Goal: Information Seeking & Learning: Learn about a topic

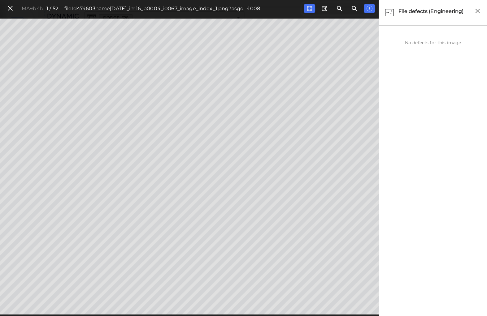
scroll to position [556, 0]
click at [9, 10] on icon at bounding box center [10, 8] width 7 height 8
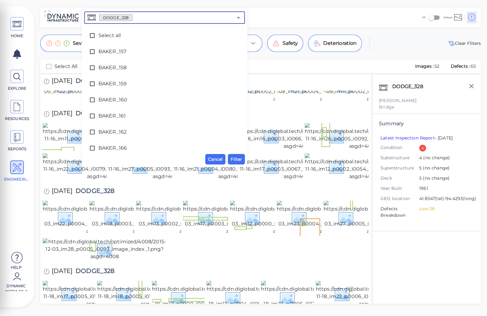
scroll to position [1051, 0]
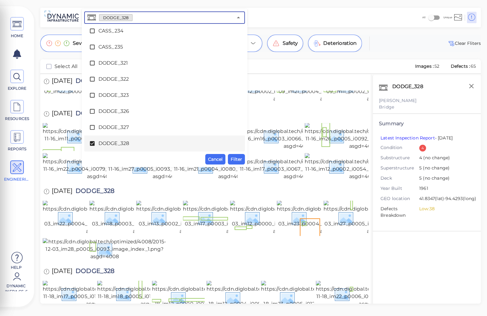
click at [145, 17] on input "text" at bounding box center [183, 17] width 100 height 9
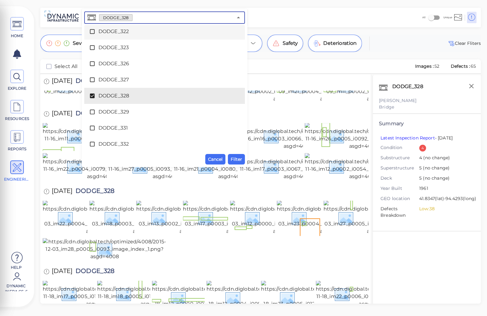
scroll to position [1101, 0]
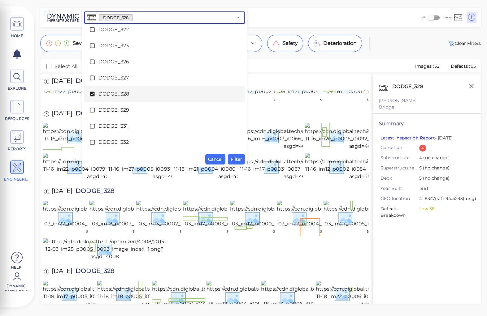
click at [110, 95] on span "DODGE_328" at bounding box center [164, 93] width 132 height 7
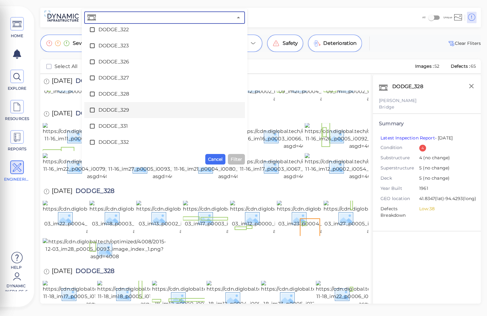
click at [110, 109] on span "DODGE_329" at bounding box center [164, 110] width 132 height 7
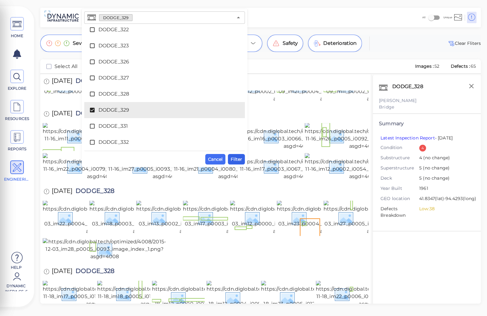
click at [235, 161] on span "Filter" at bounding box center [236, 159] width 11 height 7
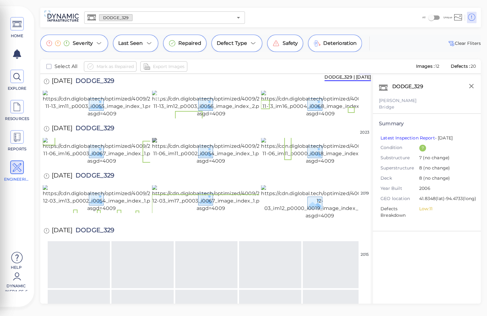
scroll to position [0, 0]
click at [101, 118] on img at bounding box center [102, 104] width 119 height 27
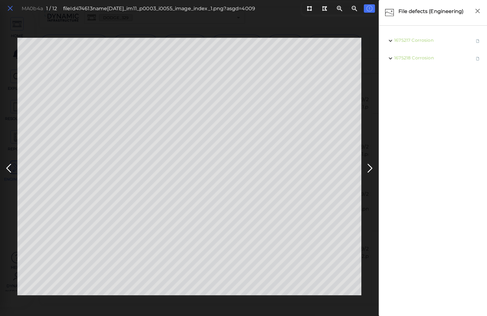
click at [10, 10] on icon at bounding box center [10, 8] width 7 height 8
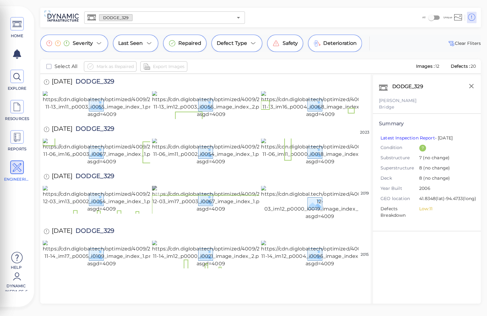
scroll to position [207, 0]
click at [297, 257] on img at bounding box center [320, 254] width 118 height 27
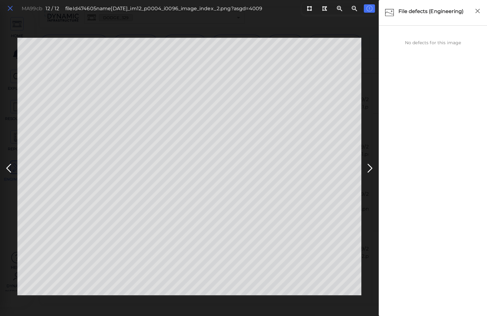
click at [11, 8] on icon at bounding box center [10, 8] width 7 height 8
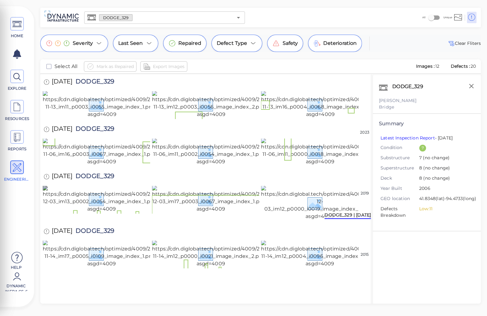
scroll to position [207, 0]
click at [305, 257] on img at bounding box center [320, 254] width 118 height 27
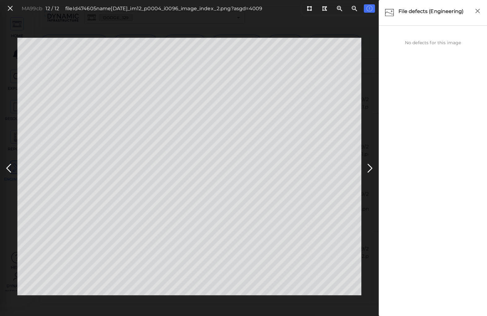
click at [78, 33] on div "MA99cb 12 / 12 fileId 474605 name 2013-11-14_im12_p0004_i0096_image_index_2.png…" at bounding box center [189, 166] width 379 height 299
click at [7, 165] on icon at bounding box center [9, 169] width 10 height 12
click at [8, 168] on icon at bounding box center [9, 169] width 10 height 12
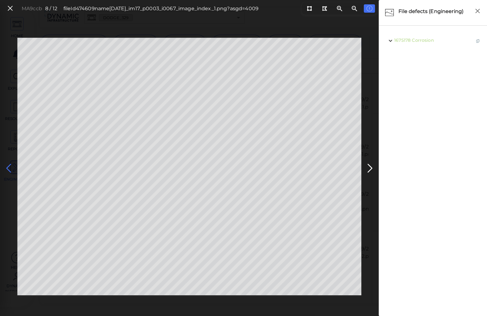
click at [8, 168] on icon at bounding box center [9, 169] width 10 height 12
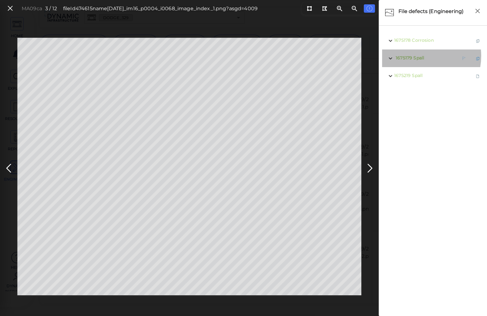
click at [417, 56] on span "Spall" at bounding box center [418, 58] width 11 height 6
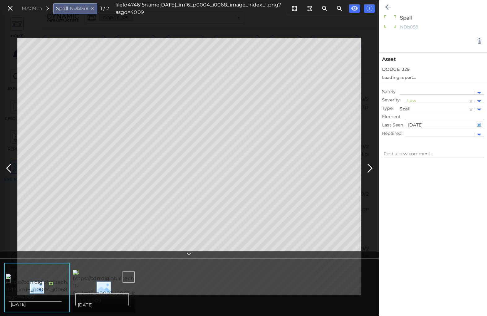
type textarea "x"
click at [103, 283] on img at bounding box center [131, 287] width 116 height 35
type textarea "x"
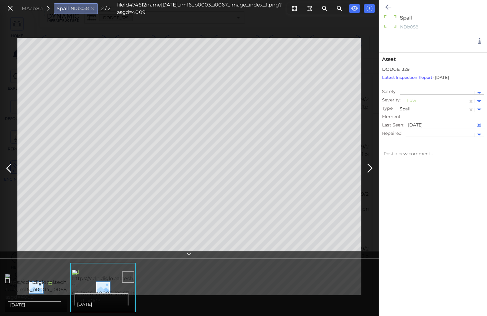
click at [52, 283] on img at bounding box center [63, 287] width 116 height 27
type textarea "x"
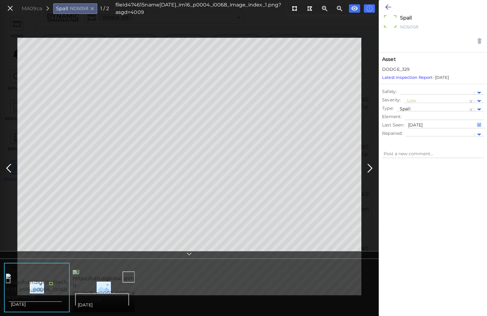
click at [98, 288] on img at bounding box center [131, 287] width 116 height 35
type textarea "x"
click at [102, 288] on img at bounding box center [130, 287] width 116 height 35
type textarea "x"
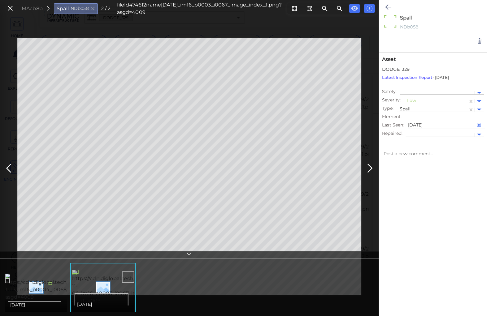
type textarea "x"
click at [55, 284] on img at bounding box center [63, 287] width 116 height 27
type textarea "x"
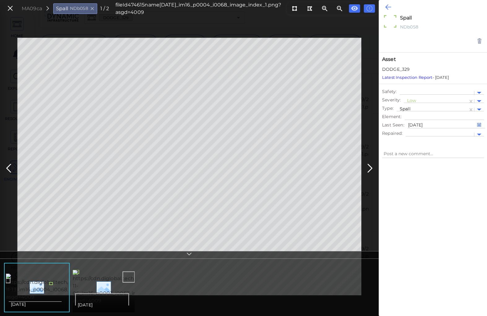
click at [388, 6] on icon at bounding box center [388, 6] width 6 height 7
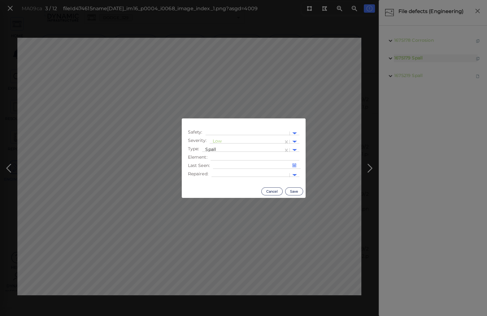
click at [274, 0] on body "This app is not optimized for mobile screens. Please access using a desktop or …" at bounding box center [243, 0] width 487 height 0
click at [217, 141] on div at bounding box center [247, 142] width 68 height 7
click at [224, 169] on div "Moderate" at bounding box center [227, 172] width 34 height 10
click at [294, 192] on button "Save" at bounding box center [294, 192] width 18 height 8
click at [44, 0] on body "This app is not optimized for mobile screens. Please access using a desktop or …" at bounding box center [243, 0] width 487 height 0
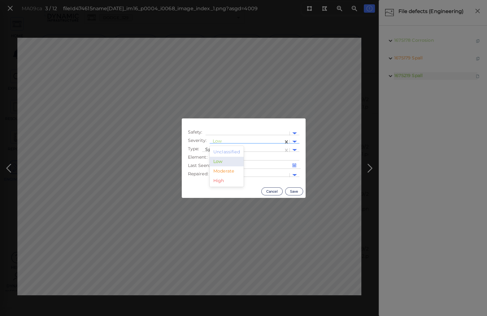
click at [217, 140] on div at bounding box center [247, 142] width 68 height 7
click at [224, 172] on div "Moderate" at bounding box center [227, 172] width 34 height 10
click at [294, 189] on button "Save" at bounding box center [294, 192] width 18 height 8
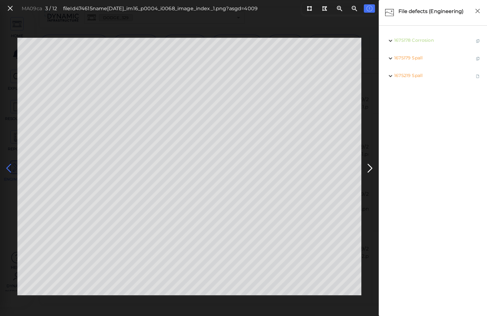
click at [6, 168] on icon at bounding box center [9, 169] width 10 height 12
click at [369, 169] on icon at bounding box center [370, 169] width 10 height 12
click at [9, 8] on icon at bounding box center [10, 8] width 7 height 8
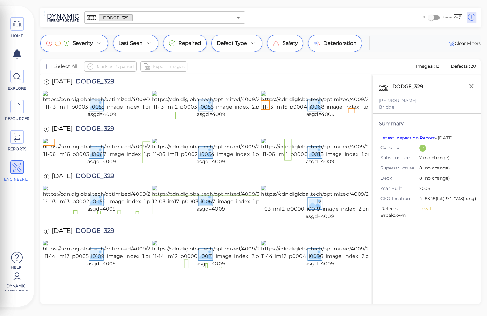
click at [93, 81] on span "DODGE_329" at bounding box center [93, 82] width 42 height 8
copy span "DODGE_329"
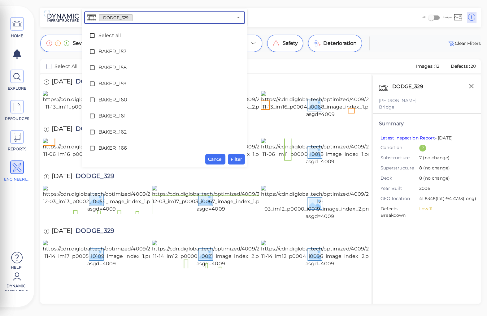
click at [139, 17] on input "text" at bounding box center [183, 17] width 100 height 9
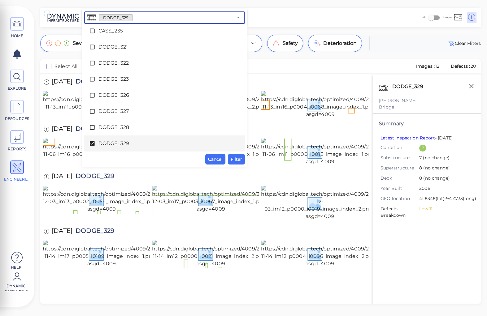
click at [111, 145] on span "DODGE_329" at bounding box center [164, 143] width 132 height 7
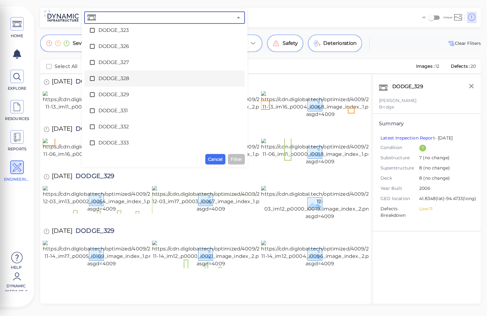
scroll to position [1117, 0]
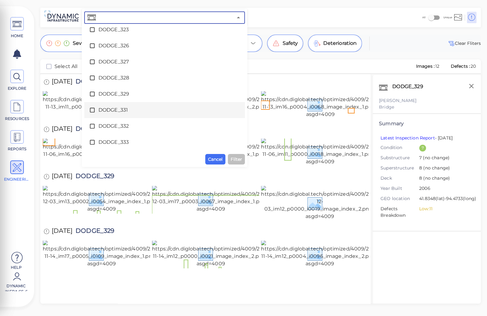
click at [115, 109] on span "DODGE_331" at bounding box center [164, 110] width 132 height 7
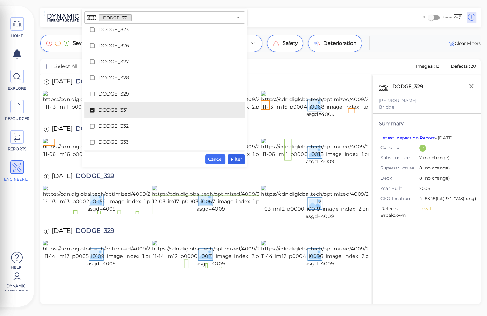
click at [240, 159] on span "Filter" at bounding box center [236, 159] width 11 height 7
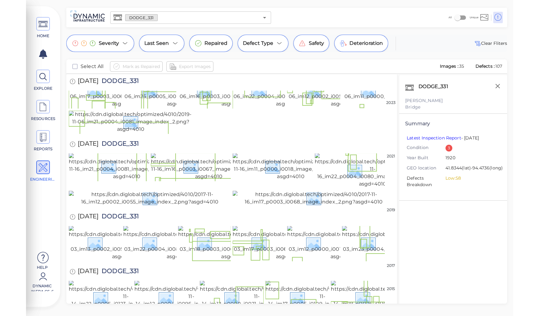
scroll to position [523, 0]
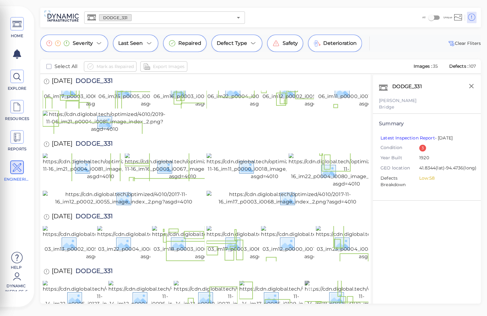
click at [338, 281] on img at bounding box center [362, 298] width 114 height 35
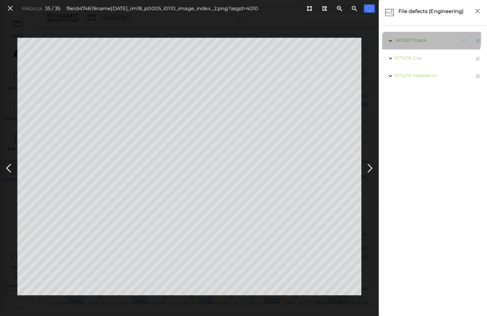
click at [420, 38] on span "Crack" at bounding box center [420, 40] width 12 height 6
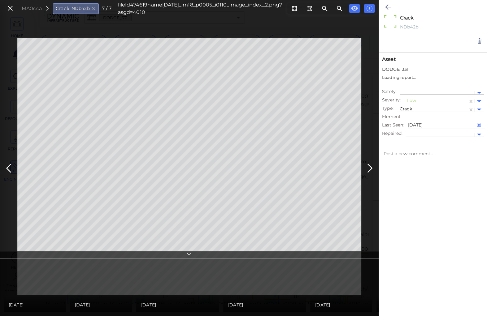
type textarea "x"
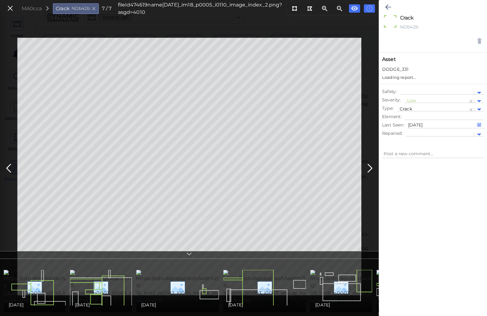
type textarea "x"
drag, startPoint x: 411, startPoint y: 100, endPoint x: 411, endPoint y: 108, distance: 8.1
click at [411, 100] on div at bounding box center [436, 101] width 58 height 7
click at [418, 133] on div "Moderate" at bounding box center [421, 131] width 34 height 10
type textarea "x"
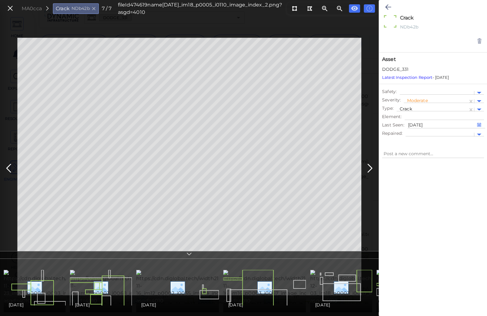
type textarea "x"
click at [390, 4] on icon at bounding box center [388, 6] width 6 height 7
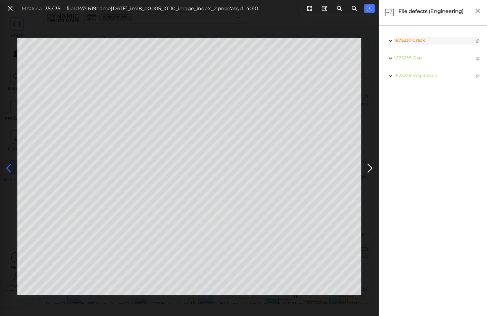
click at [8, 168] on icon at bounding box center [9, 169] width 10 height 12
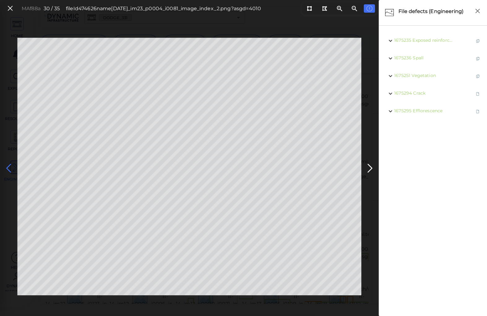
click at [8, 168] on icon at bounding box center [9, 169] width 10 height 12
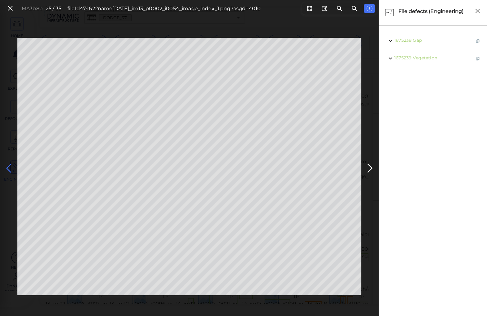
click at [8, 168] on icon at bounding box center [9, 169] width 10 height 12
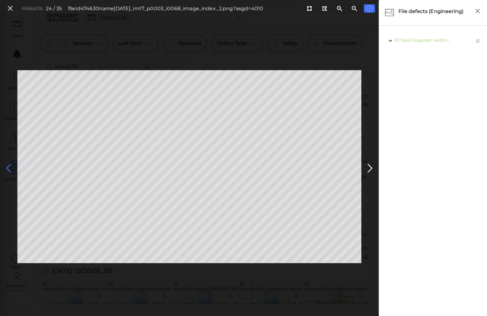
click at [8, 168] on icon at bounding box center [9, 169] width 10 height 12
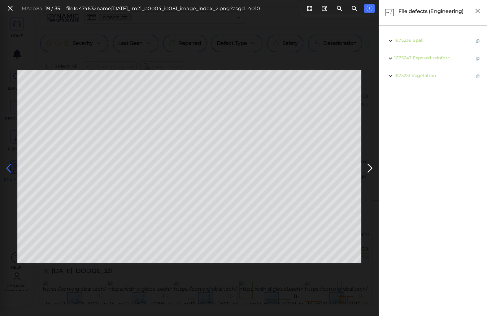
click at [8, 168] on icon at bounding box center [9, 169] width 10 height 12
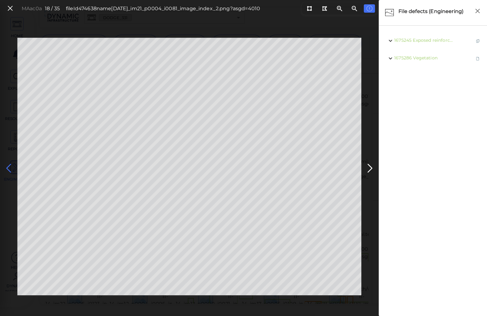
click at [8, 168] on icon at bounding box center [9, 169] width 10 height 12
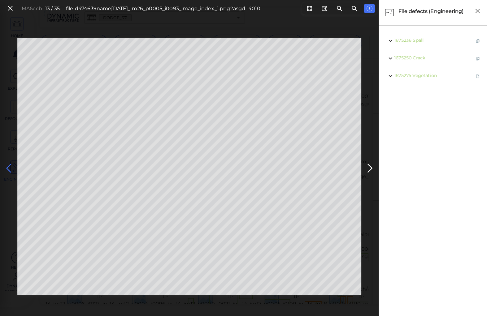
click at [8, 168] on icon at bounding box center [9, 169] width 10 height 12
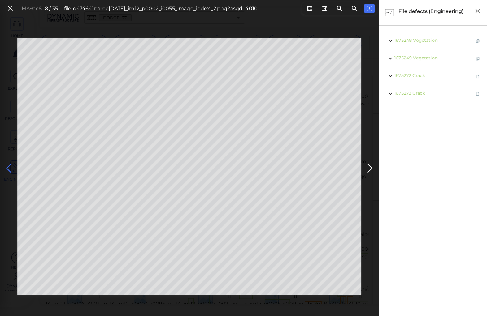
click at [8, 168] on icon at bounding box center [9, 169] width 10 height 12
click at [370, 168] on icon at bounding box center [370, 169] width 10 height 12
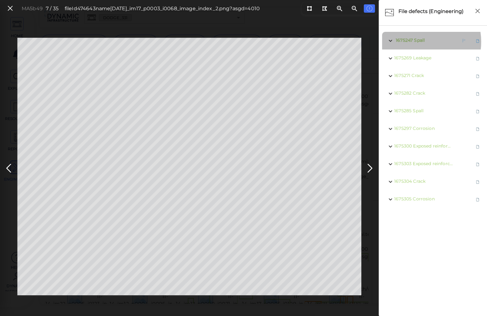
click at [417, 42] on span "Spall" at bounding box center [419, 40] width 11 height 6
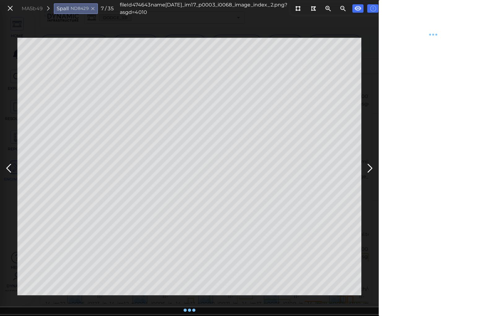
type textarea "x"
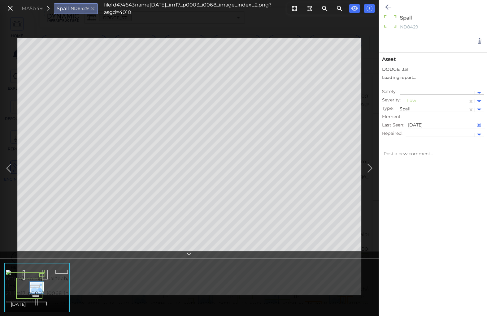
type textarea "x"
click at [411, 100] on div at bounding box center [436, 101] width 58 height 7
click at [420, 132] on div "Moderate" at bounding box center [421, 131] width 34 height 10
type textarea "x"
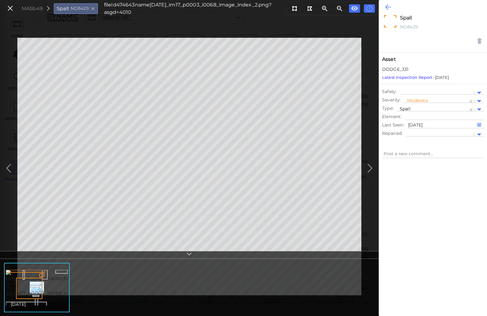
click at [389, 5] on icon at bounding box center [388, 6] width 6 height 7
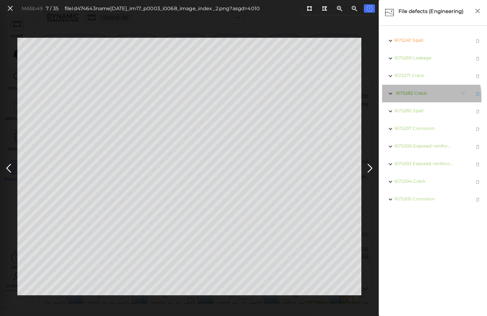
click at [420, 97] on span "1675282 Crack" at bounding box center [410, 94] width 33 height 8
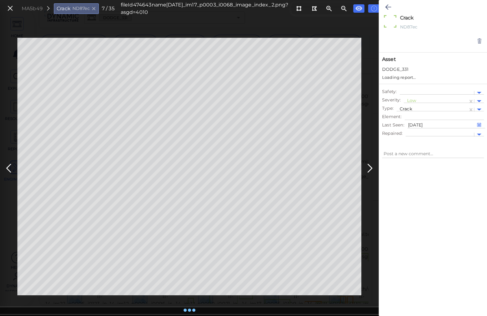
type textarea "x"
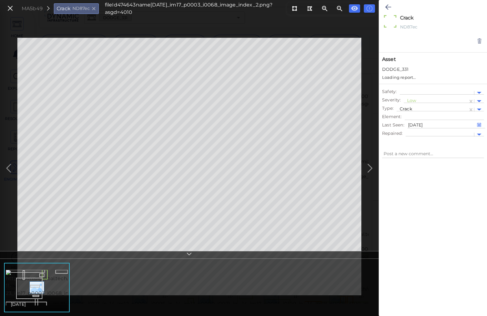
type textarea "x"
click at [420, 99] on div at bounding box center [436, 101] width 58 height 7
click at [425, 131] on div "Moderate" at bounding box center [421, 131] width 34 height 10
type textarea "x"
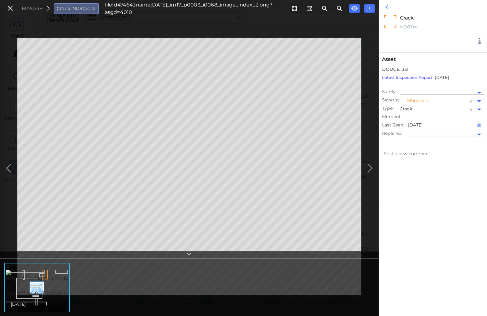
click at [386, 6] on icon at bounding box center [388, 6] width 6 height 7
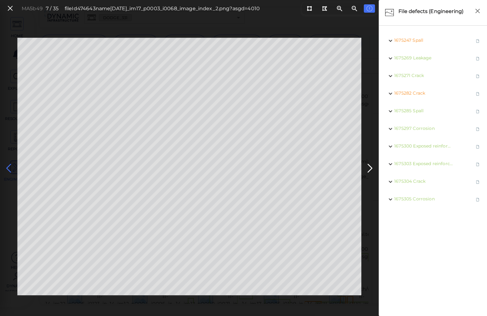
click at [9, 167] on icon at bounding box center [9, 169] width 10 height 12
click at [9, 166] on icon at bounding box center [9, 169] width 10 height 12
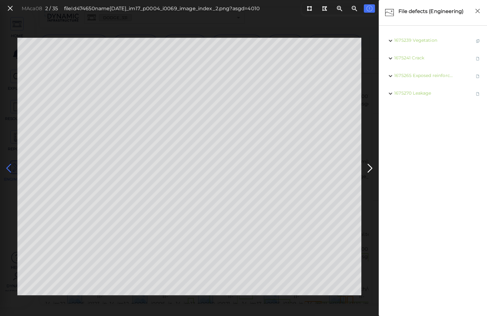
click at [9, 166] on icon at bounding box center [9, 169] width 10 height 12
click at [9, 7] on icon at bounding box center [10, 8] width 7 height 8
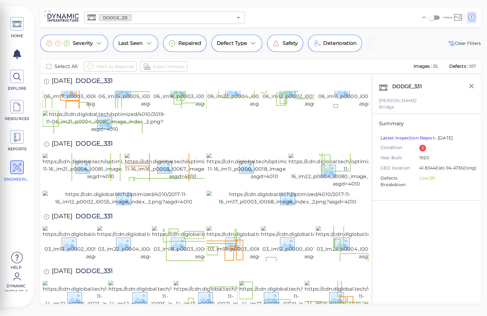
click at [97, 141] on span "DODGE_331" at bounding box center [92, 145] width 40 height 8
copy span "DODGE_331"
click at [98, 0] on div "HOME EXPLORE RESOURCES REPORTS ENGINEERING Help Dynamic Infra CS-6 How to My Di…" at bounding box center [243, 158] width 487 height 316
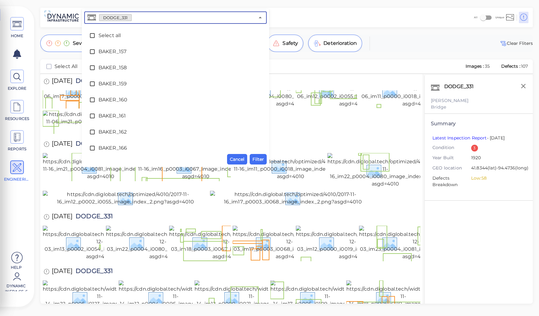
click at [140, 18] on input "text" at bounding box center [193, 17] width 123 height 9
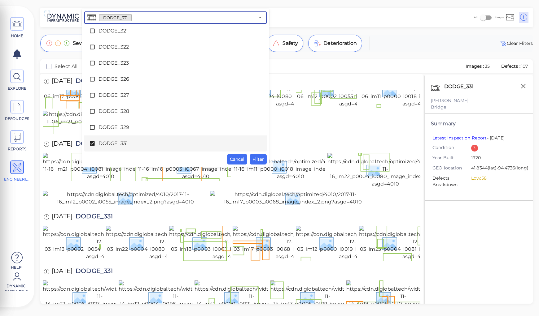
click at [107, 144] on span "DODGE_331" at bounding box center [175, 143] width 154 height 7
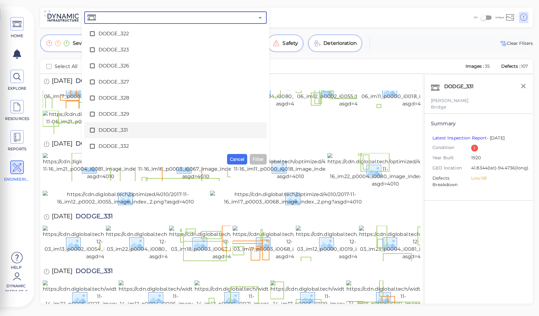
scroll to position [1108, 0]
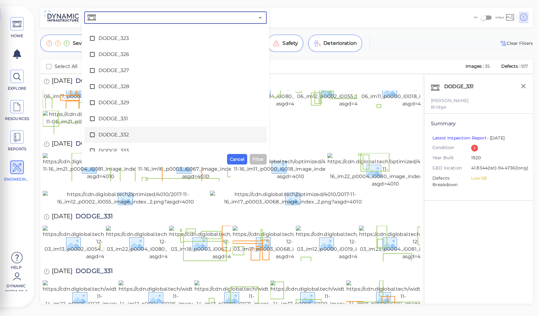
click at [110, 135] on span "DODGE_332" at bounding box center [175, 134] width 154 height 7
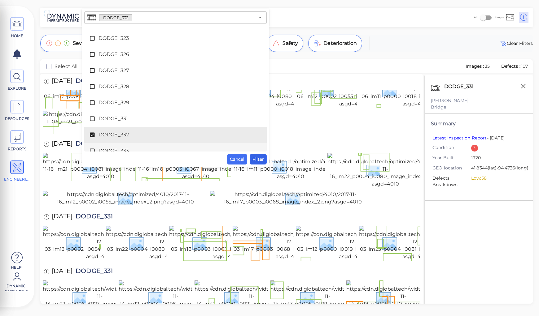
click at [257, 157] on span "Filter" at bounding box center [257, 159] width 11 height 7
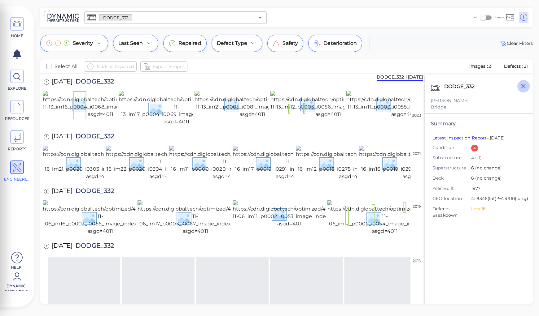
click at [487, 87] on icon "button" at bounding box center [523, 86] width 5 height 5
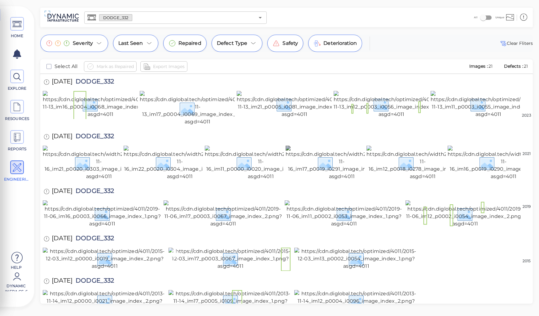
scroll to position [260, 0]
click at [351, 290] on img at bounding box center [356, 301] width 124 height 22
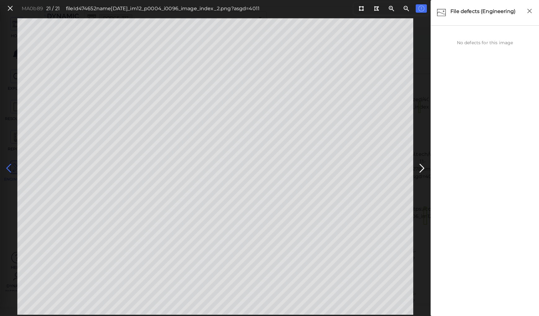
click at [9, 168] on icon at bounding box center [9, 169] width 10 height 12
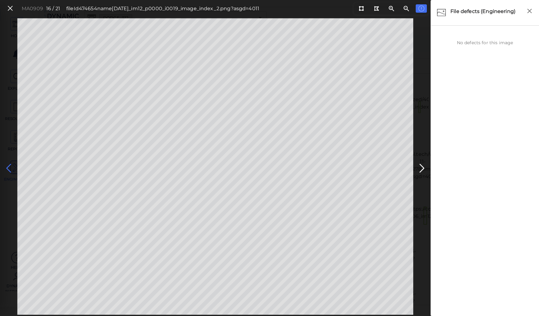
click at [9, 168] on icon at bounding box center [9, 169] width 10 height 12
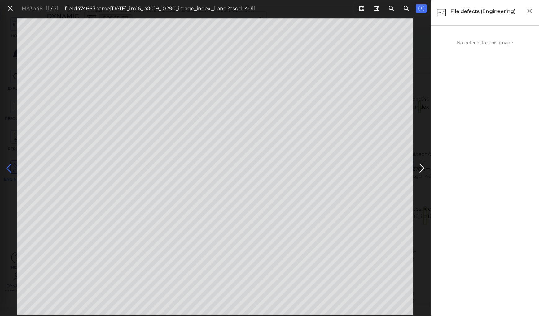
click at [9, 168] on icon at bounding box center [9, 169] width 10 height 12
click at [10, 168] on icon at bounding box center [9, 169] width 10 height 12
drag, startPoint x: 362, startPoint y: 10, endPoint x: 340, endPoint y: 15, distance: 22.6
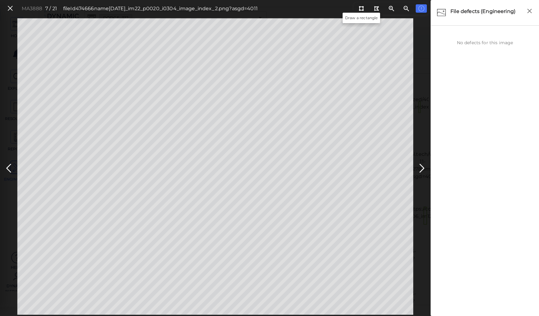
click at [361, 10] on icon at bounding box center [361, 8] width 5 height 5
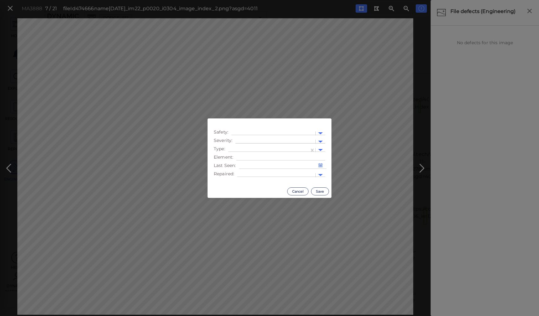
click at [268, 139] on div at bounding box center [275, 142] width 74 height 7
click at [251, 170] on div "Moderate" at bounding box center [252, 172] width 34 height 10
click at [251, 148] on div at bounding box center [268, 150] width 75 height 7
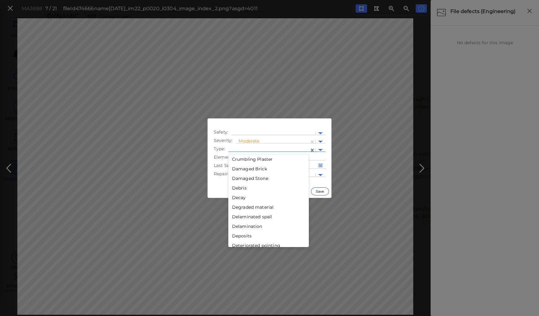
scroll to position [248, 0]
click at [238, 198] on div "Decay" at bounding box center [268, 198] width 81 height 10
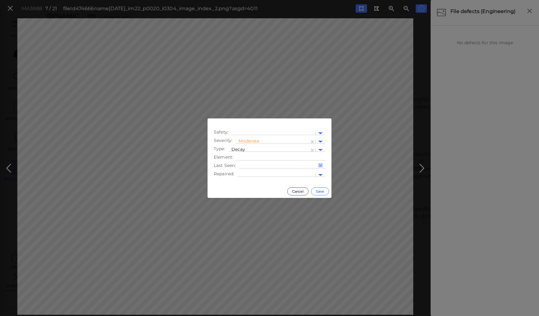
click at [323, 193] on button "Save" at bounding box center [320, 192] width 18 height 8
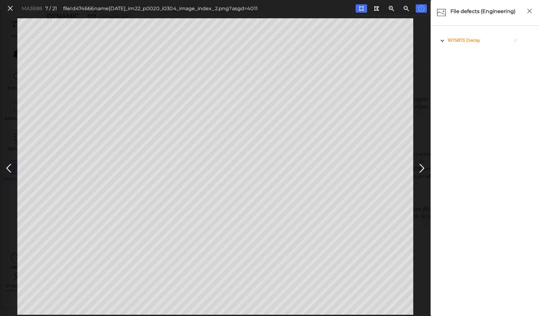
click at [473, 42] on span "Decay" at bounding box center [473, 40] width 14 height 6
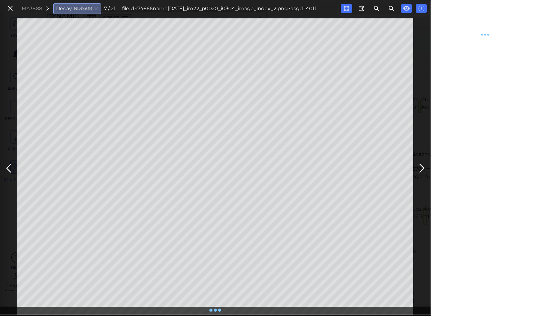
type textarea "x"
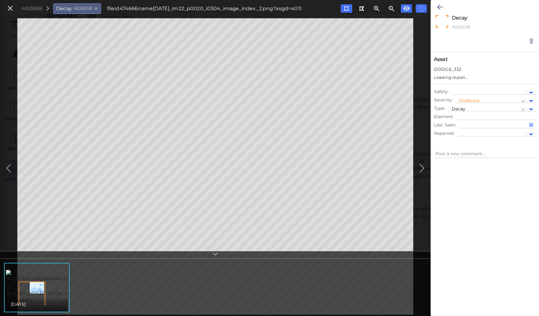
type textarea "x"
click at [439, 6] on icon at bounding box center [440, 6] width 6 height 7
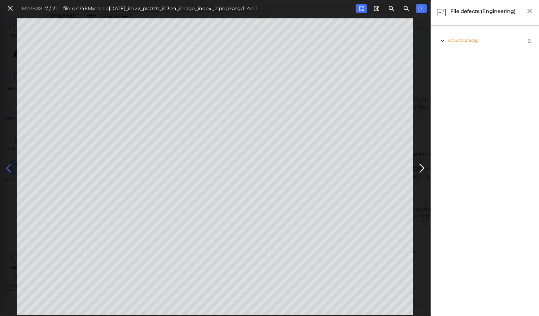
click at [10, 168] on icon at bounding box center [9, 169] width 10 height 12
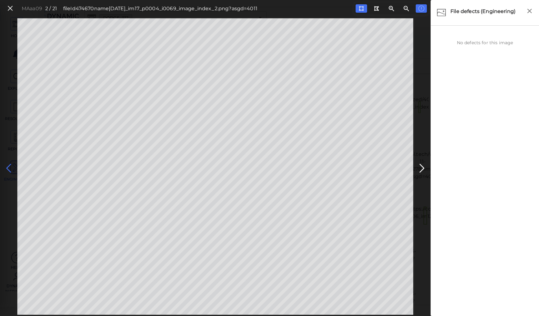
click at [6, 166] on icon at bounding box center [9, 169] width 10 height 12
click at [12, 9] on icon at bounding box center [10, 8] width 7 height 8
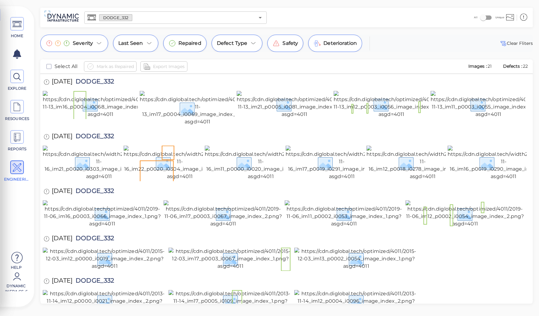
click at [91, 188] on span "DODGE_332" at bounding box center [92, 192] width 41 height 8
copy span "DODGE_332"
click at [487, 248] on div at bounding box center [286, 259] width 487 height 23
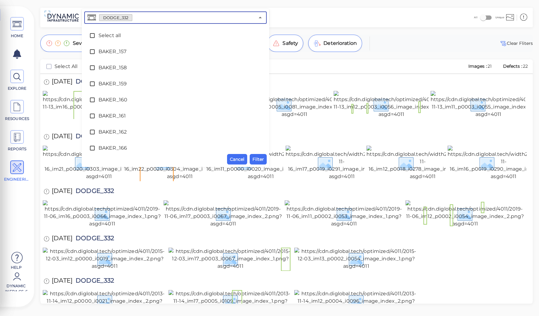
scroll to position [1100, 0]
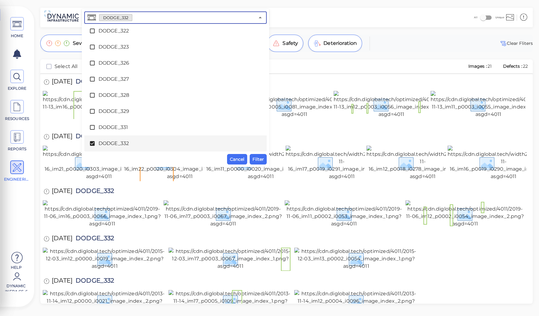
click at [137, 19] on input "text" at bounding box center [193, 17] width 122 height 9
click at [120, 144] on span "DODGE_332" at bounding box center [175, 143] width 154 height 7
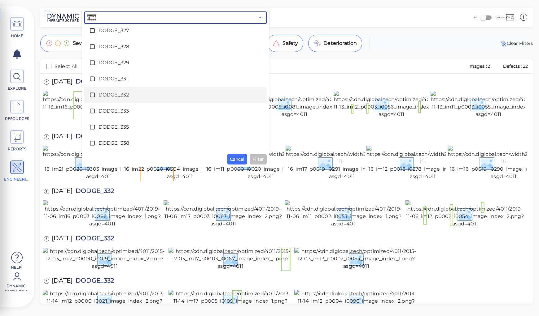
scroll to position [1149, 0]
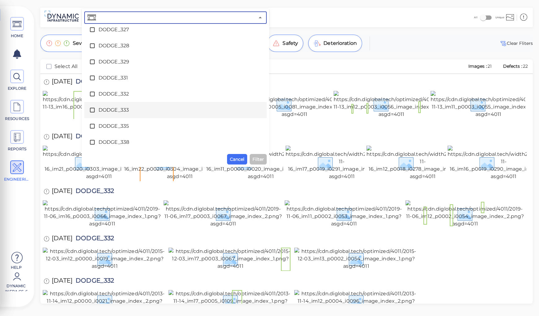
click at [112, 109] on span "DODGE_333" at bounding box center [175, 110] width 154 height 7
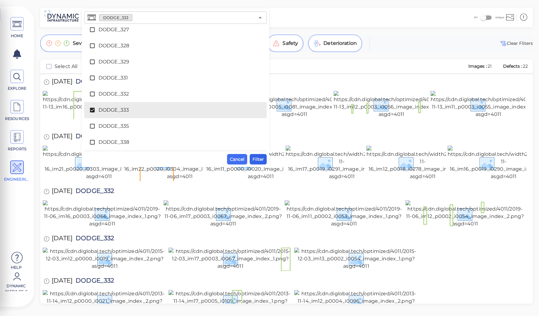
click at [254, 160] on span "Filter" at bounding box center [257, 159] width 11 height 7
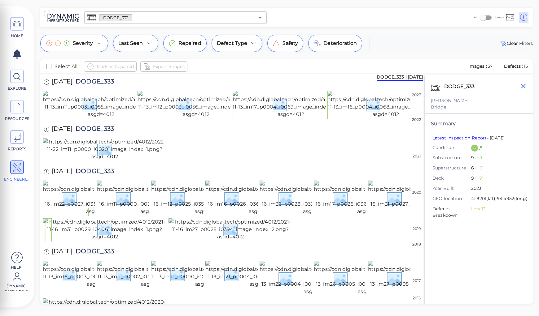
click at [487, 83] on icon "button" at bounding box center [523, 86] width 8 height 8
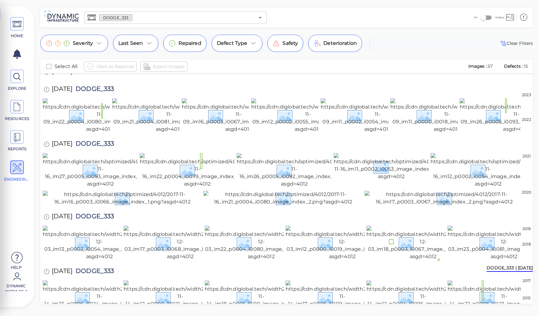
scroll to position [700, 0]
click at [277, 133] on img at bounding box center [308, 115] width 114 height 35
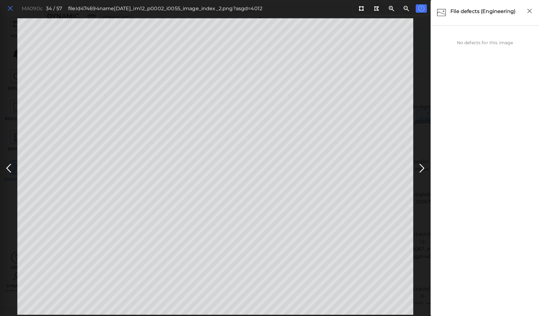
click at [9, 11] on icon at bounding box center [10, 8] width 7 height 8
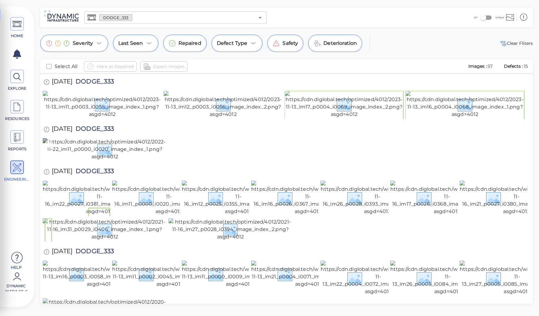
click at [123, 161] on img at bounding box center [105, 149] width 124 height 22
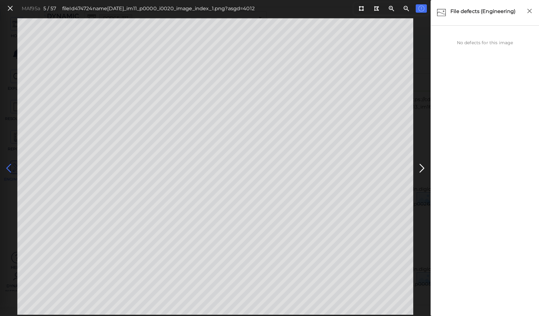
click at [8, 166] on icon at bounding box center [9, 169] width 10 height 12
click at [9, 166] on icon at bounding box center [9, 169] width 10 height 12
click at [11, 8] on icon at bounding box center [10, 8] width 7 height 8
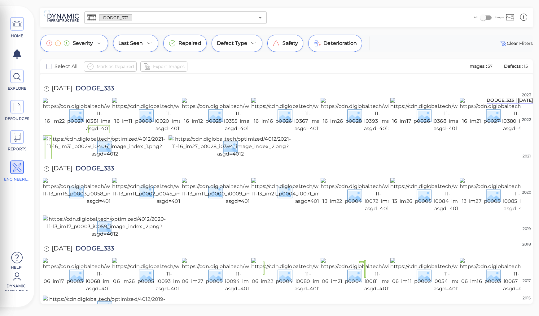
scroll to position [124, 0]
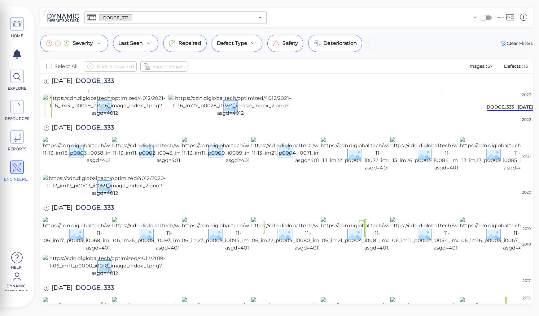
click at [207, 92] on img at bounding box center [238, 74] width 113 height 35
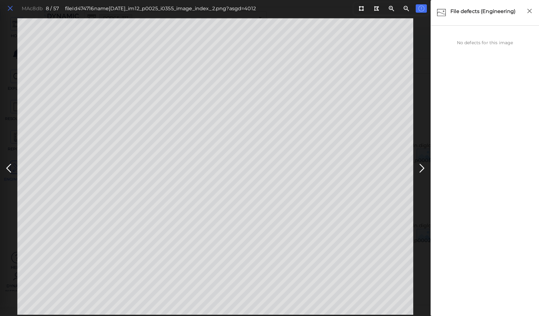
click at [11, 8] on icon at bounding box center [10, 8] width 7 height 8
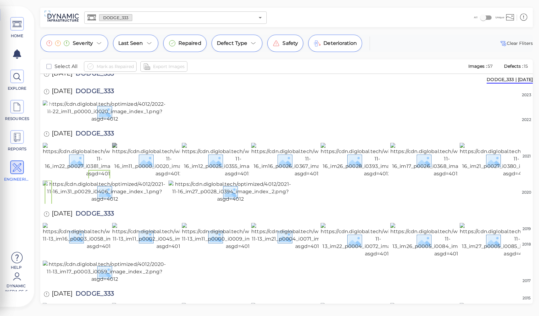
scroll to position [25, 0]
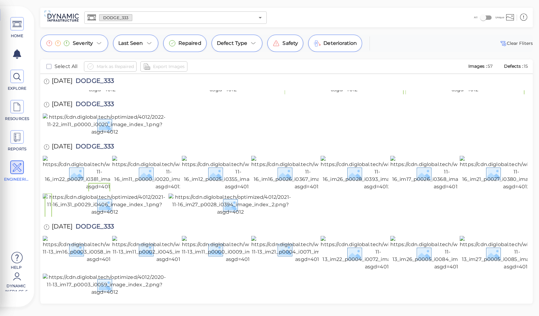
click at [201, 94] on img at bounding box center [223, 79] width 119 height 27
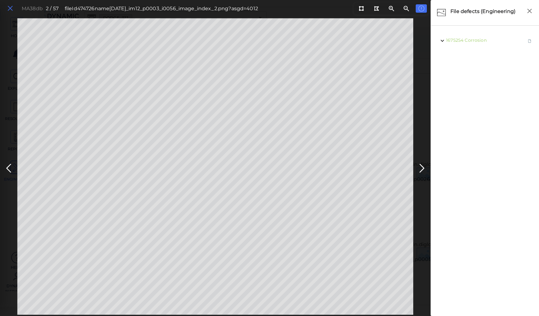
click at [9, 9] on icon at bounding box center [10, 8] width 7 height 8
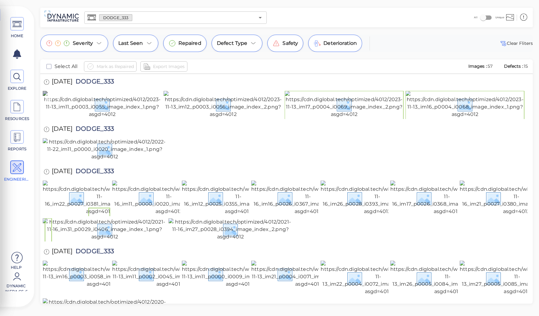
click at [118, 118] on img at bounding box center [102, 104] width 119 height 27
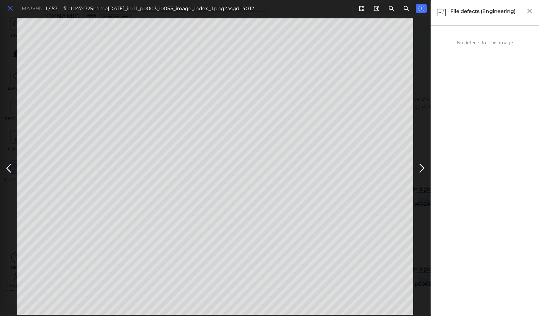
click at [11, 8] on icon at bounding box center [10, 8] width 7 height 8
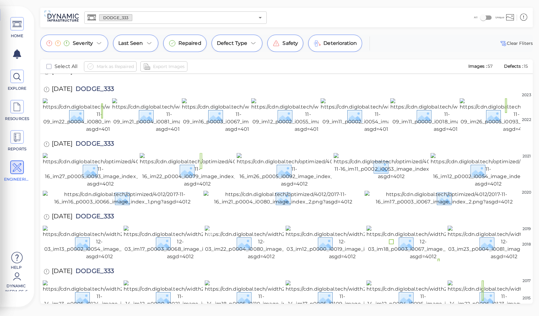
scroll to position [876, 0]
click at [487, 281] on img at bounding box center [503, 298] width 113 height 35
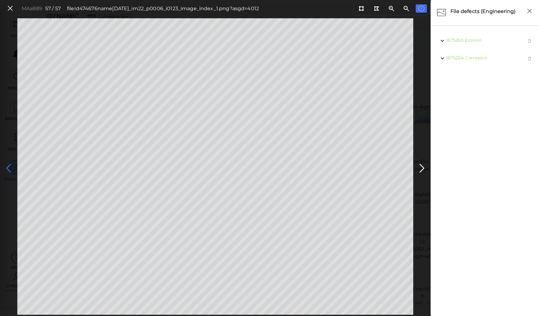
click at [8, 167] on icon at bounding box center [9, 169] width 10 height 12
click at [420, 171] on icon at bounding box center [422, 169] width 10 height 12
click at [8, 167] on icon at bounding box center [9, 169] width 10 height 12
click at [7, 167] on icon at bounding box center [9, 169] width 10 height 12
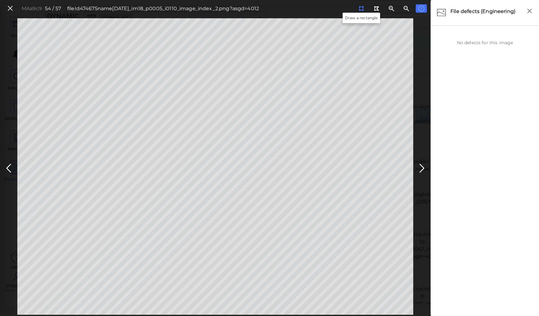
click at [361, 8] on icon at bounding box center [361, 8] width 5 height 5
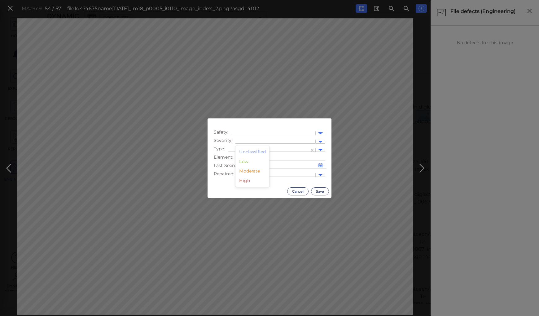
click at [247, 140] on div at bounding box center [275, 142] width 74 height 7
click at [243, 172] on div "Moderate" at bounding box center [252, 172] width 34 height 10
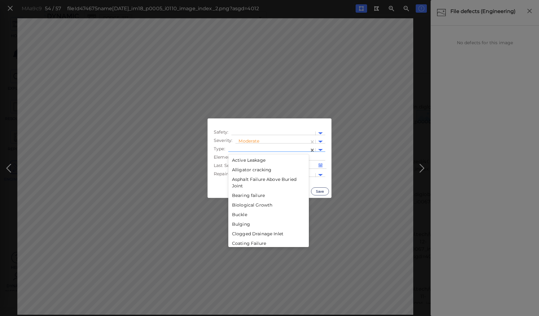
click at [244, 148] on div at bounding box center [268, 150] width 75 height 7
click at [245, 214] on div "Distortion" at bounding box center [268, 214] width 81 height 10
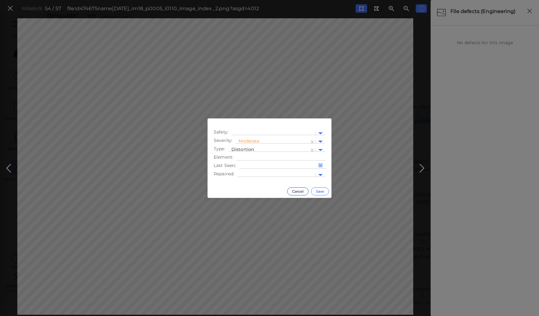
click at [317, 191] on button "Save" at bounding box center [320, 192] width 18 height 8
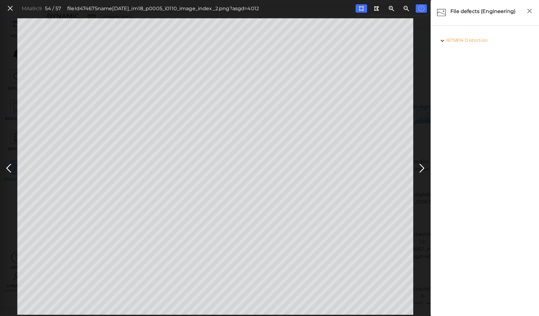
click at [8, 165] on icon at bounding box center [9, 169] width 10 height 12
click at [420, 165] on icon at bounding box center [422, 169] width 10 height 12
click at [7, 168] on icon at bounding box center [9, 169] width 10 height 12
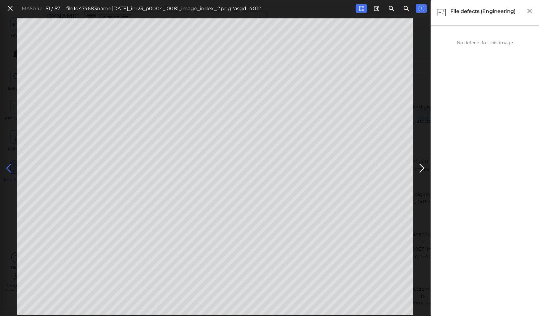
click at [7, 168] on icon at bounding box center [9, 169] width 10 height 12
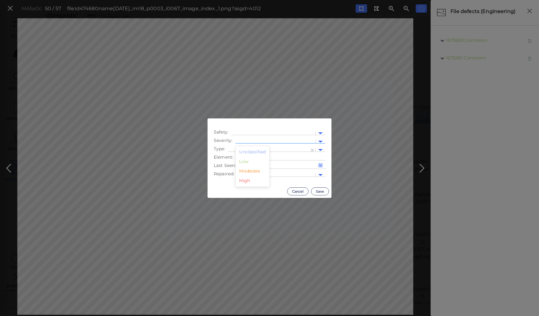
click at [244, 139] on div at bounding box center [275, 142] width 74 height 7
click at [244, 170] on div "Moderate" at bounding box center [252, 172] width 34 height 10
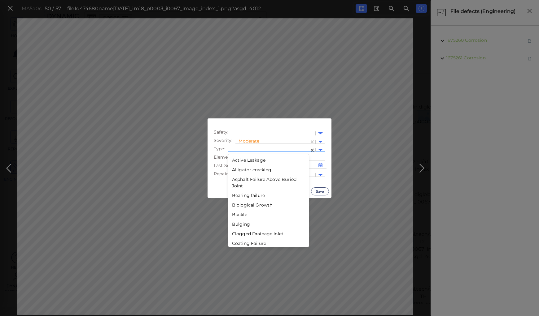
click at [251, 149] on div at bounding box center [268, 150] width 75 height 7
click at [238, 182] on div "Failure" at bounding box center [268, 182] width 81 height 10
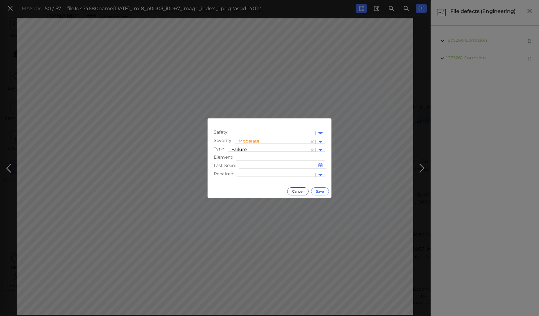
click at [320, 191] on button "Save" at bounding box center [320, 192] width 18 height 8
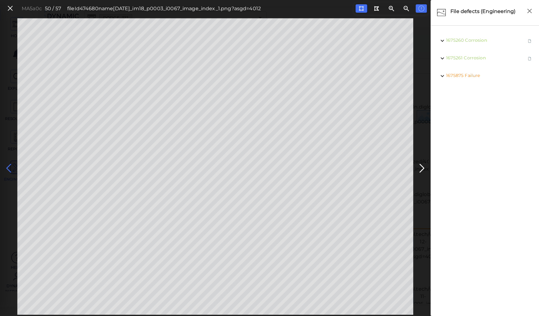
click at [8, 168] on icon at bounding box center [9, 169] width 10 height 12
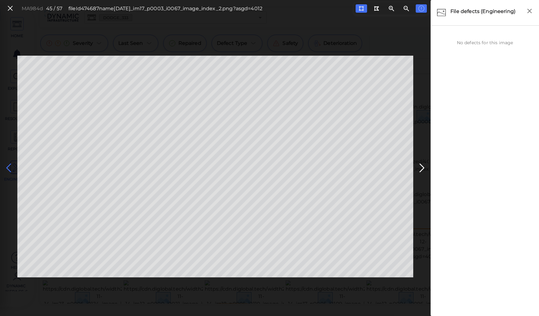
click at [8, 168] on icon at bounding box center [9, 168] width 10 height 12
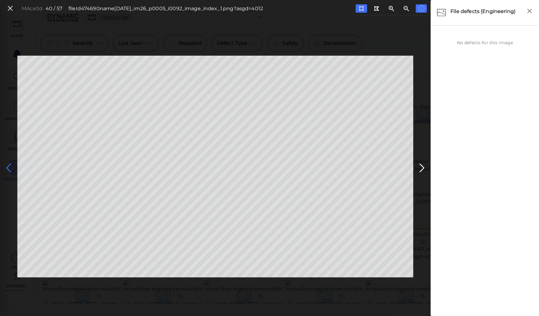
click at [8, 168] on icon at bounding box center [9, 168] width 10 height 12
click at [8, 167] on icon at bounding box center [9, 168] width 10 height 12
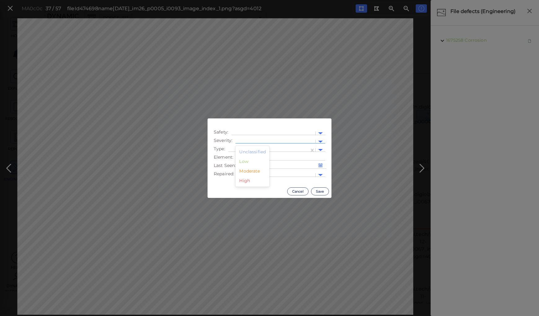
click at [259, 139] on div at bounding box center [275, 142] width 74 height 7
click at [255, 170] on div "Moderate" at bounding box center [252, 172] width 34 height 10
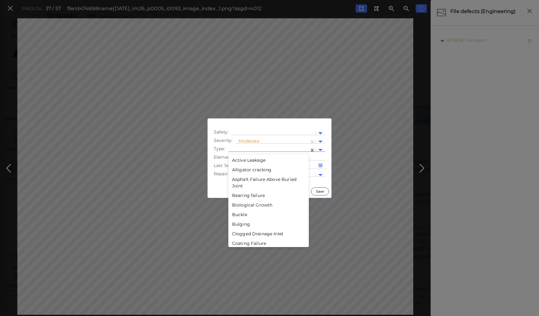
click at [255, 148] on div at bounding box center [268, 150] width 75 height 7
click at [237, 223] on div "Decay" at bounding box center [268, 223] width 81 height 10
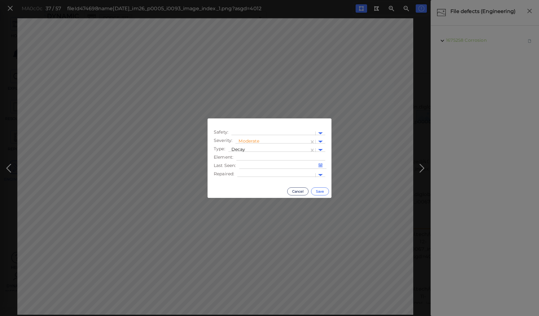
click at [319, 191] on button "Save" at bounding box center [320, 192] width 18 height 8
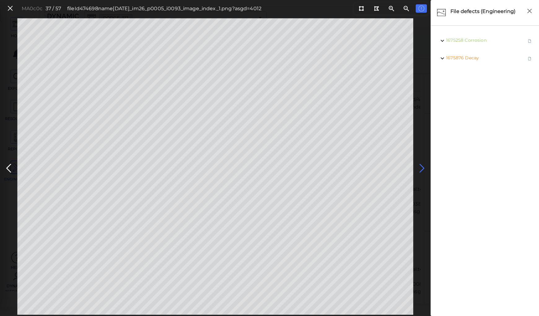
click at [422, 168] on icon at bounding box center [422, 169] width 10 height 12
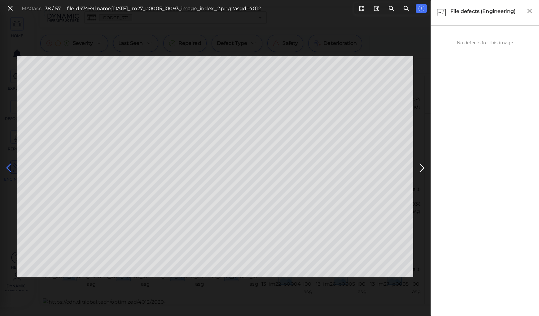
click at [5, 168] on icon at bounding box center [9, 168] width 10 height 12
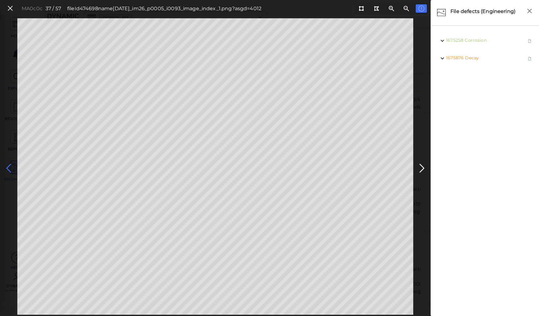
click at [5, 168] on icon at bounding box center [9, 169] width 10 height 12
click at [9, 168] on icon at bounding box center [9, 169] width 10 height 12
click at [10, 168] on icon at bounding box center [9, 169] width 10 height 12
click at [9, 168] on icon at bounding box center [9, 169] width 10 height 12
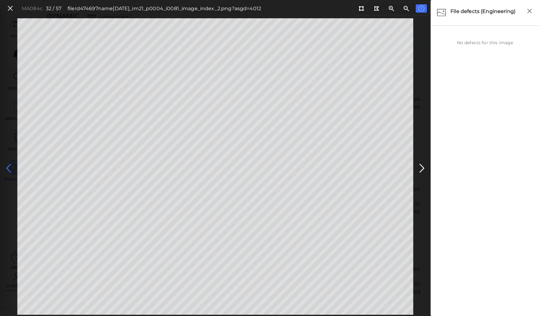
click at [9, 168] on icon at bounding box center [9, 169] width 10 height 12
click at [360, 8] on icon at bounding box center [361, 8] width 5 height 5
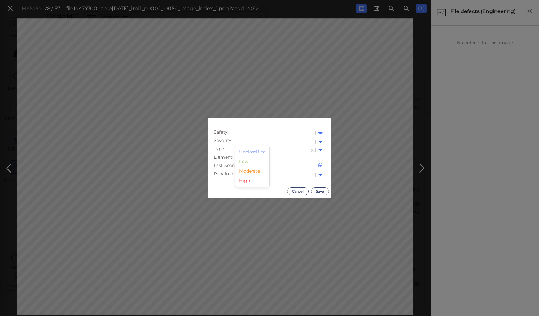
click at [250, 138] on div at bounding box center [275, 141] width 80 height 9
click at [248, 172] on div "Moderate" at bounding box center [252, 172] width 34 height 10
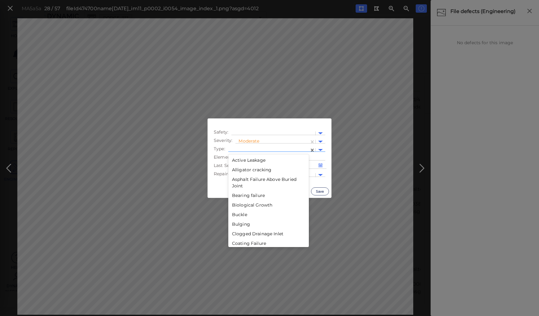
click at [248, 148] on div at bounding box center [268, 150] width 75 height 7
click at [246, 158] on div "Lack of safety rail" at bounding box center [268, 157] width 81 height 10
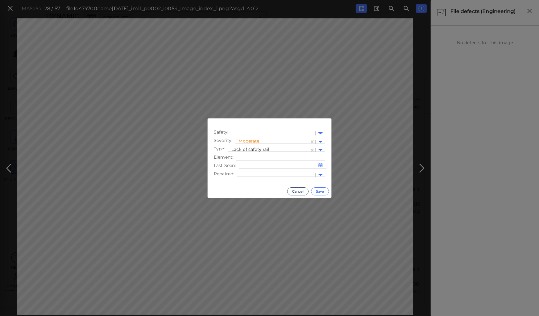
click at [318, 191] on button "Save" at bounding box center [320, 192] width 18 height 8
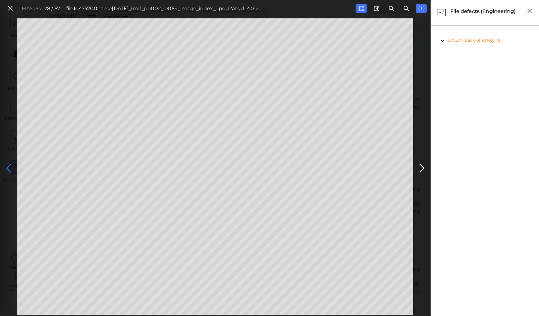
click at [9, 168] on icon at bounding box center [9, 169] width 10 height 12
click at [421, 165] on icon at bounding box center [422, 169] width 10 height 12
click at [474, 40] on span "Lack of safety rail" at bounding box center [485, 40] width 38 height 6
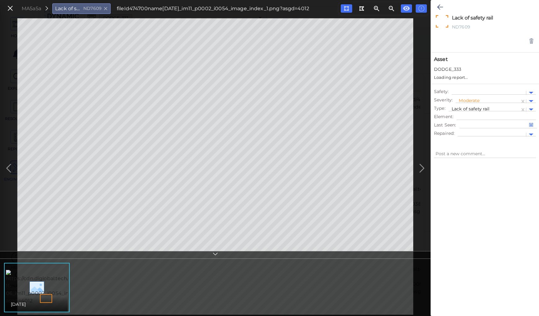
type textarea "x"
click at [465, 91] on div at bounding box center [489, 93] width 68 height 7
click at [438, 5] on icon at bounding box center [440, 6] width 6 height 7
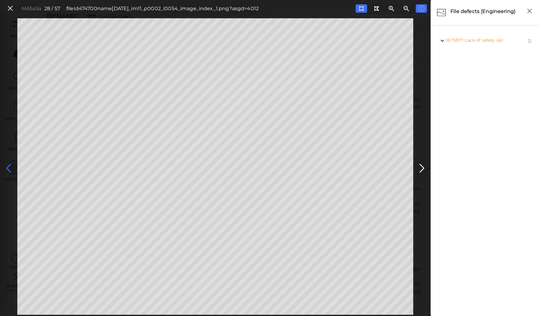
click at [7, 168] on icon at bounding box center [9, 169] width 10 height 12
click at [9, 168] on icon at bounding box center [9, 169] width 10 height 12
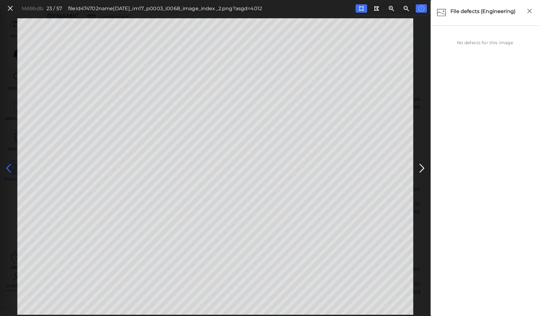
click at [9, 168] on icon at bounding box center [9, 169] width 10 height 12
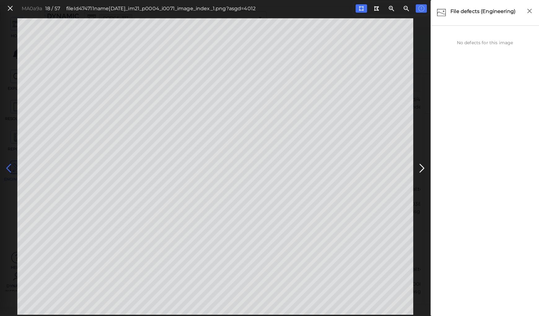
click at [9, 168] on icon at bounding box center [9, 169] width 10 height 12
click at [9, 167] on icon at bounding box center [9, 169] width 10 height 12
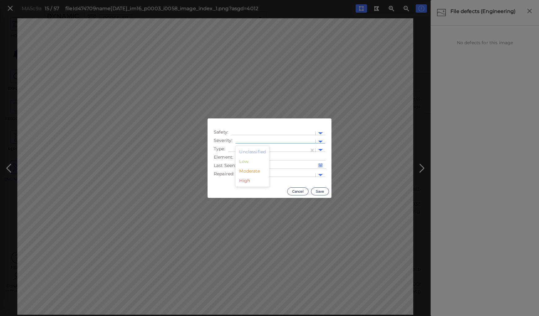
click at [242, 140] on div at bounding box center [275, 142] width 74 height 7
click at [247, 171] on div "Moderate" at bounding box center [252, 172] width 34 height 10
click at [246, 146] on div at bounding box center [268, 150] width 81 height 9
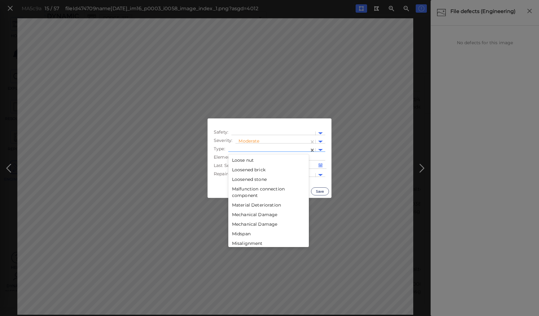
scroll to position [644, 0]
click at [249, 157] on div "Lack of safety rail" at bounding box center [268, 157] width 81 height 10
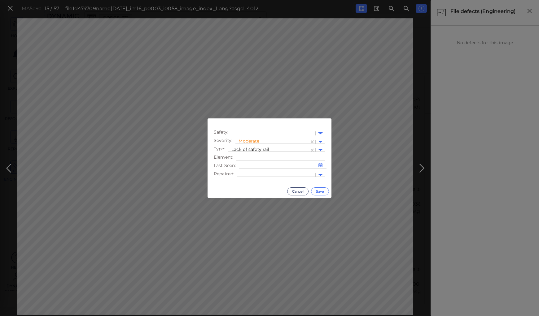
click at [317, 192] on button "Save" at bounding box center [320, 192] width 18 height 8
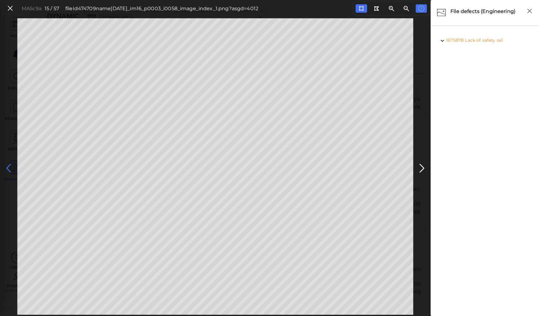
click at [10, 167] on icon at bounding box center [9, 169] width 10 height 12
click at [9, 167] on icon at bounding box center [9, 169] width 10 height 12
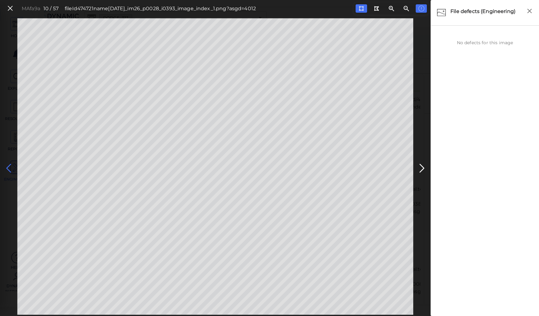
click at [9, 167] on icon at bounding box center [9, 169] width 10 height 12
click at [8, 166] on icon at bounding box center [9, 169] width 10 height 12
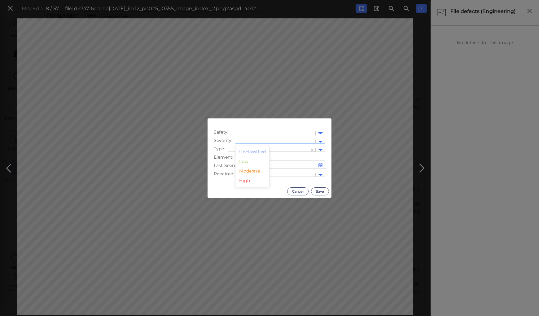
click at [265, 141] on div at bounding box center [275, 142] width 74 height 7
click at [251, 172] on div "Moderate" at bounding box center [252, 172] width 34 height 10
click at [244, 149] on div at bounding box center [268, 150] width 75 height 7
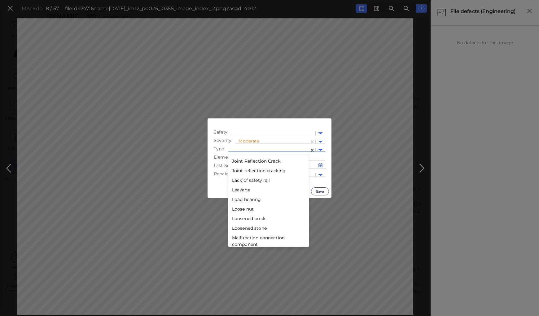
scroll to position [619, 0]
click at [244, 181] on div "Lack of safety rail" at bounding box center [268, 182] width 81 height 10
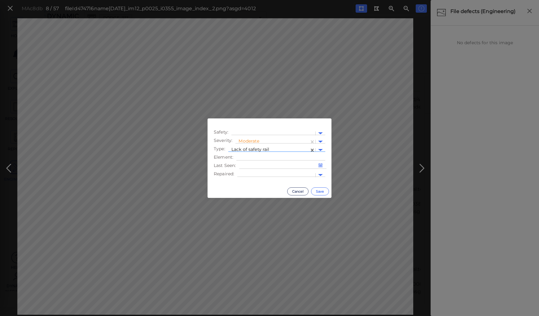
click at [320, 191] on button "Save" at bounding box center [320, 192] width 18 height 8
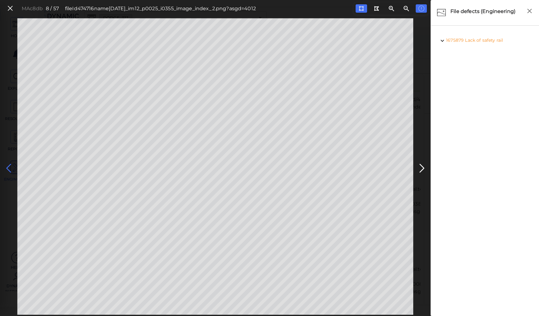
click at [7, 170] on icon at bounding box center [9, 169] width 10 height 12
click at [7, 169] on icon at bounding box center [9, 169] width 10 height 12
click at [421, 168] on icon at bounding box center [422, 169] width 10 height 12
click at [12, 167] on icon at bounding box center [9, 169] width 10 height 12
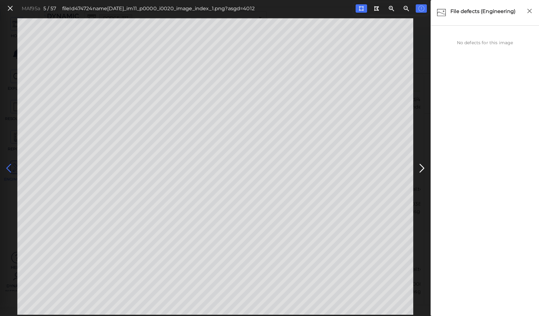
click at [12, 167] on icon at bounding box center [9, 169] width 10 height 12
click at [12, 166] on icon at bounding box center [9, 169] width 10 height 12
click at [11, 7] on icon at bounding box center [10, 8] width 7 height 8
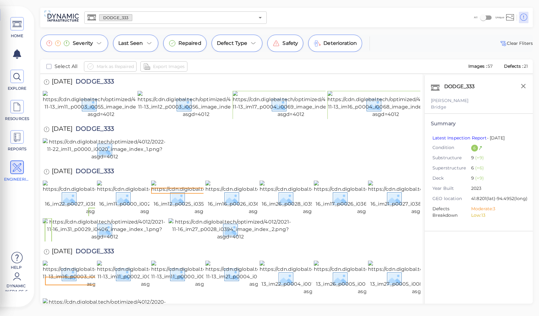
click at [99, 81] on span "DODGE_333" at bounding box center [92, 82] width 41 height 8
copy span "DODGE_333"
click at [80, 114] on img at bounding box center [101, 104] width 117 height 27
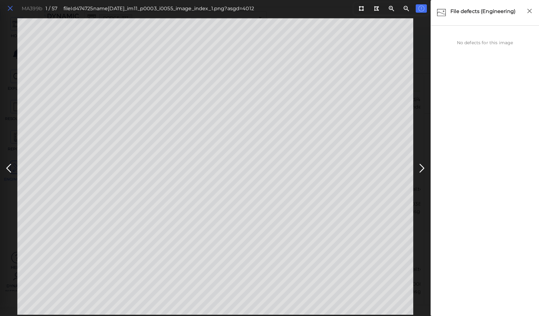
click at [11, 9] on icon at bounding box center [10, 8] width 7 height 8
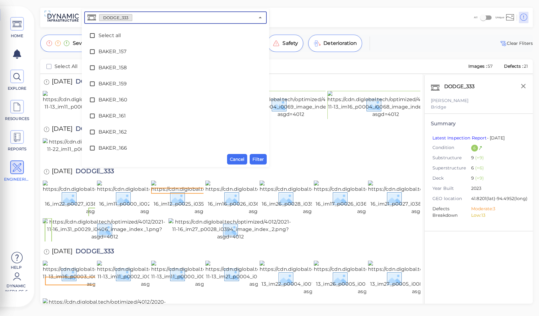
click at [148, 19] on input "text" at bounding box center [193, 17] width 122 height 9
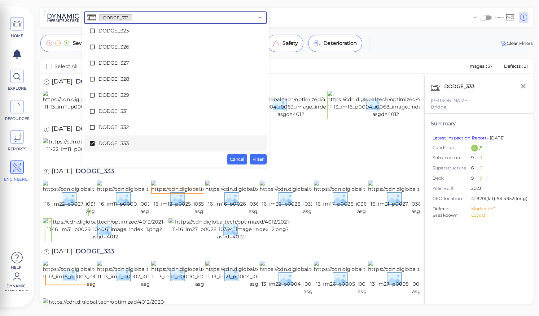
click at [112, 142] on span "DODGE_333" at bounding box center [175, 143] width 154 height 7
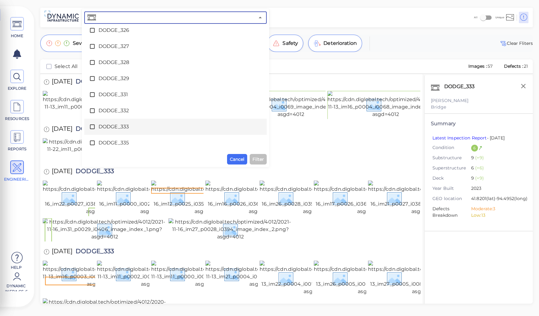
scroll to position [1141, 0]
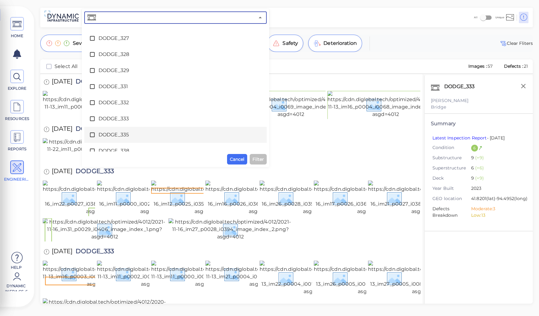
click at [114, 136] on span "DODGE_335" at bounding box center [175, 134] width 154 height 7
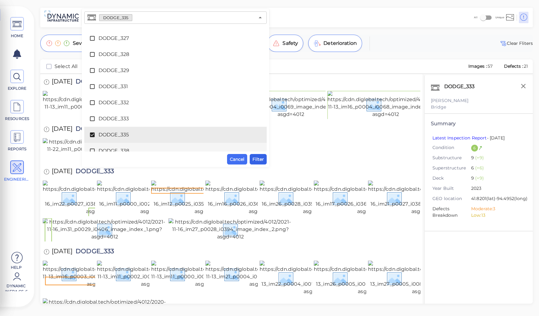
click at [256, 158] on span "Filter" at bounding box center [257, 159] width 11 height 7
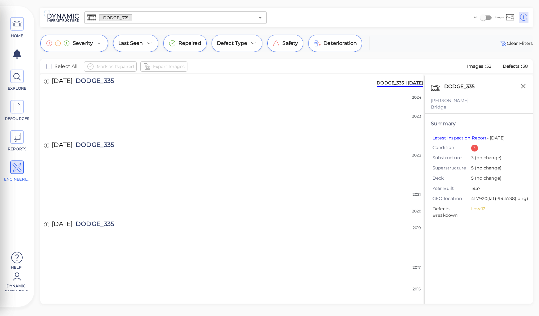
scroll to position [0, 0]
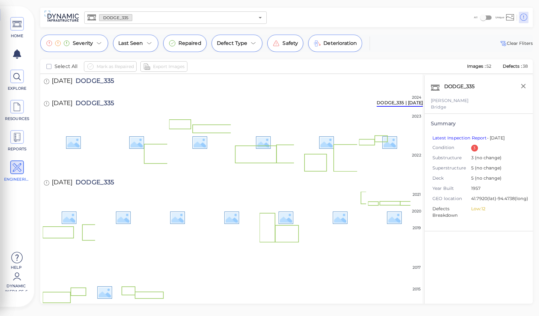
scroll to position [99, 0]
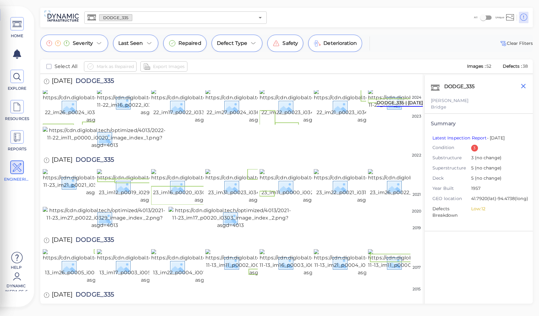
click at [523, 88] on icon "button" at bounding box center [523, 86] width 8 height 8
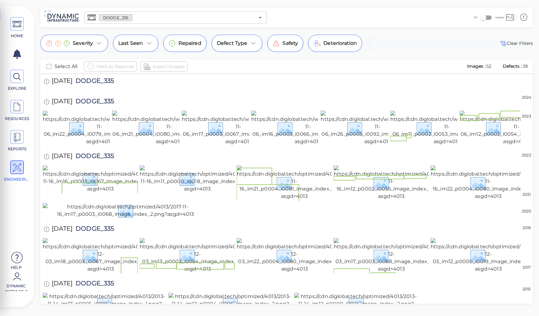
scroll to position [800, 0]
click at [349, 293] on img at bounding box center [356, 304] width 124 height 22
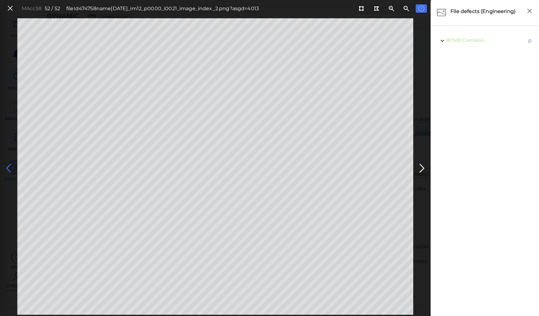
click at [10, 168] on icon at bounding box center [9, 169] width 10 height 12
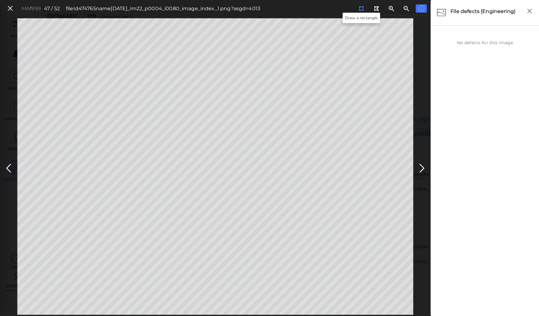
click at [362, 9] on icon at bounding box center [361, 8] width 5 height 5
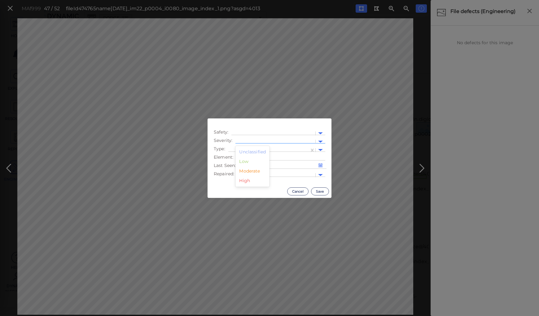
click at [261, 140] on div at bounding box center [275, 142] width 74 height 7
click at [242, 164] on div "Low" at bounding box center [252, 162] width 34 height 10
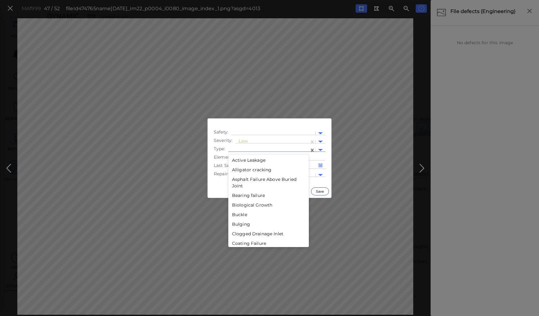
click at [248, 149] on div at bounding box center [268, 150] width 75 height 7
click at [246, 216] on div "Mechanical Damage" at bounding box center [268, 215] width 81 height 10
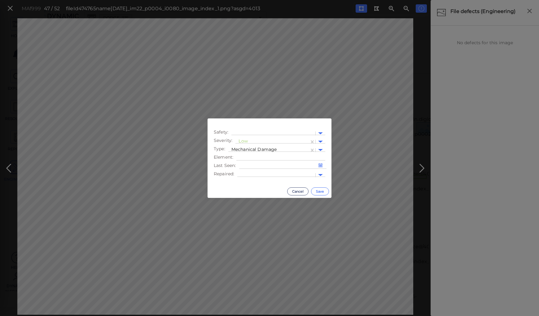
click at [318, 190] on button "Save" at bounding box center [320, 192] width 18 height 8
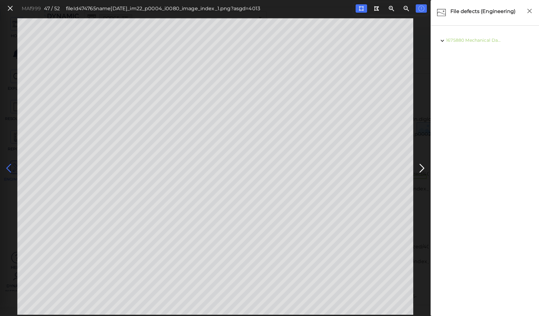
click at [11, 166] on icon at bounding box center [9, 169] width 10 height 12
click at [9, 166] on icon at bounding box center [9, 169] width 10 height 12
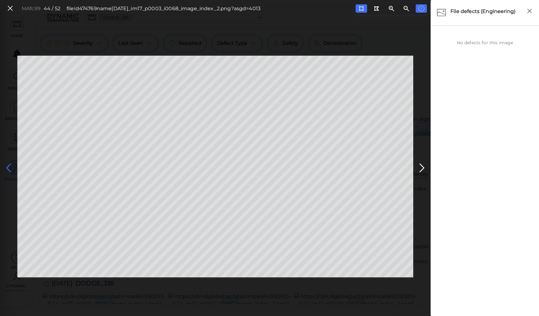
click at [9, 166] on icon at bounding box center [9, 168] width 10 height 12
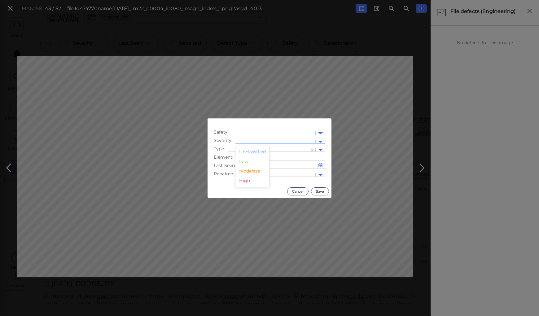
click at [246, 138] on div at bounding box center [275, 141] width 80 height 9
click at [242, 163] on div "Low" at bounding box center [252, 162] width 34 height 10
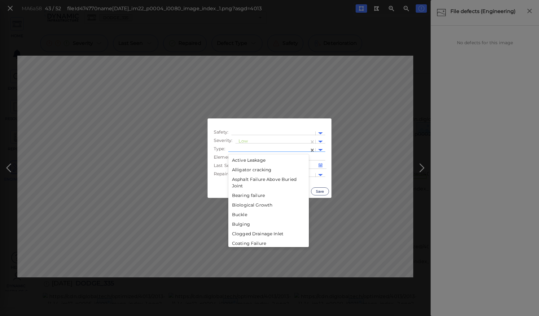
click at [248, 148] on div at bounding box center [268, 150] width 75 height 7
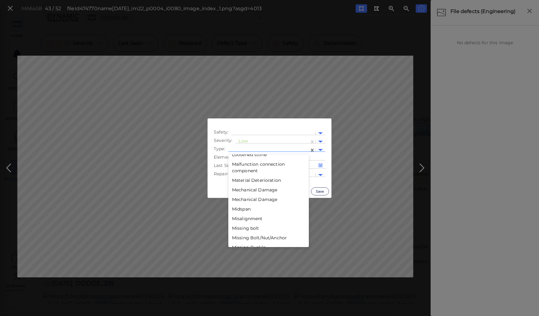
click at [248, 200] on div "Mechanical Damage" at bounding box center [268, 200] width 81 height 10
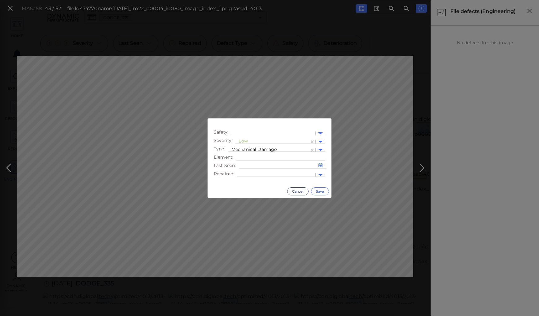
click at [320, 191] on button "Save" at bounding box center [320, 192] width 18 height 8
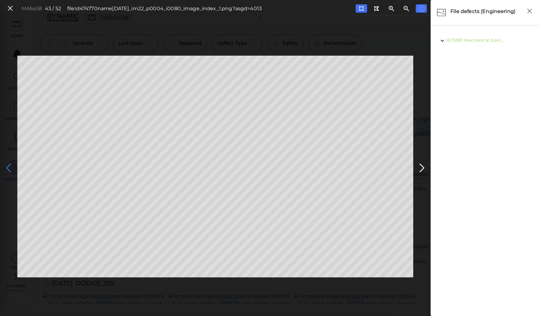
click at [10, 167] on icon at bounding box center [9, 168] width 10 height 12
click at [7, 166] on icon at bounding box center [9, 168] width 10 height 12
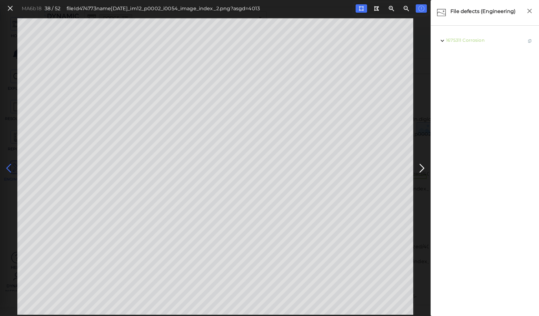
click at [7, 166] on icon at bounding box center [9, 169] width 10 height 12
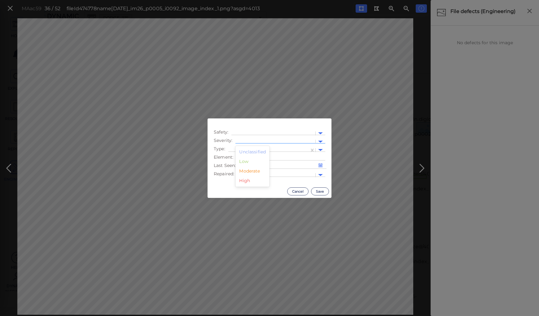
click at [247, 140] on div at bounding box center [275, 142] width 74 height 7
drag, startPoint x: 244, startPoint y: 163, endPoint x: 245, endPoint y: 157, distance: 5.4
click at [244, 163] on div "Low" at bounding box center [252, 162] width 34 height 10
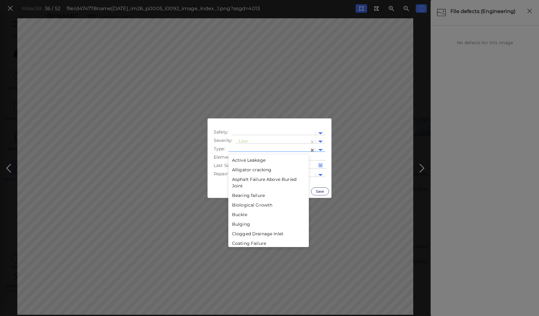
click at [248, 148] on div at bounding box center [268, 150] width 75 height 7
click at [248, 176] on div "Mechanical Damage" at bounding box center [268, 175] width 81 height 10
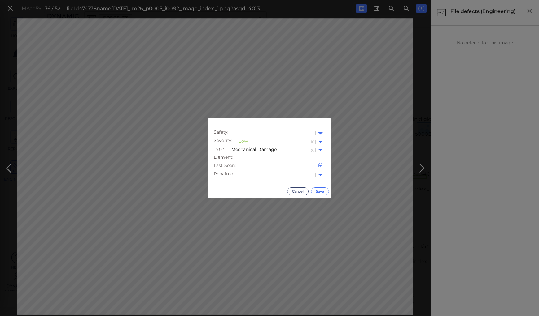
click at [319, 192] on button "Save" at bounding box center [320, 192] width 18 height 8
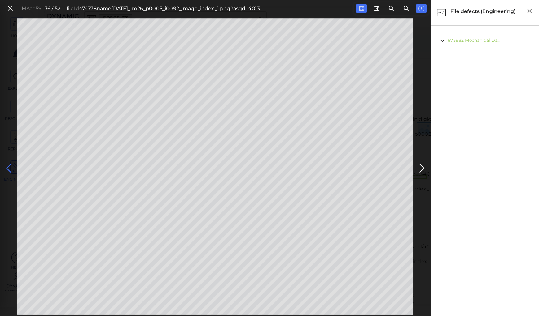
click at [8, 167] on icon at bounding box center [9, 169] width 10 height 12
click at [473, 42] on span "Erosion" at bounding box center [474, 40] width 17 height 6
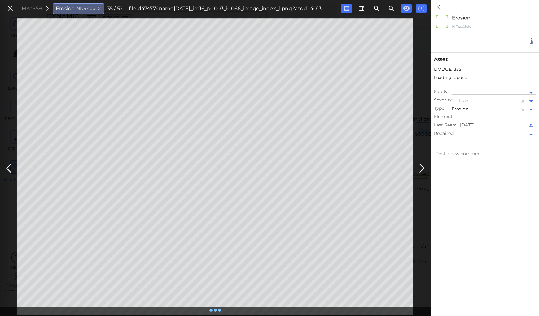
type textarea "x"
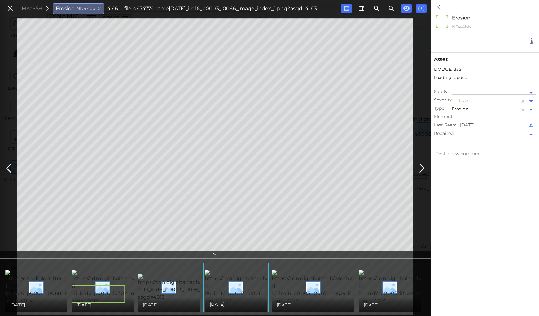
type textarea "x"
click at [462, 100] on div at bounding box center [488, 101] width 58 height 7
click at [465, 131] on div "Moderate" at bounding box center [473, 131] width 34 height 10
type textarea "x"
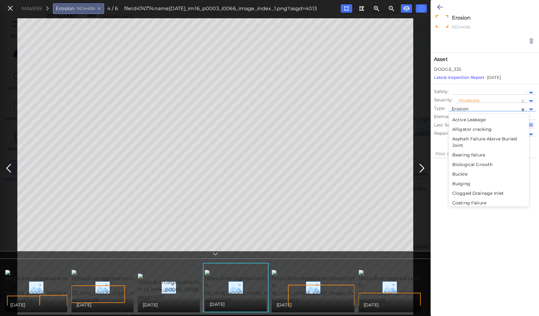
click at [463, 107] on div at bounding box center [484, 110] width 65 height 7
click at [454, 177] on div "Silt" at bounding box center [488, 179] width 81 height 10
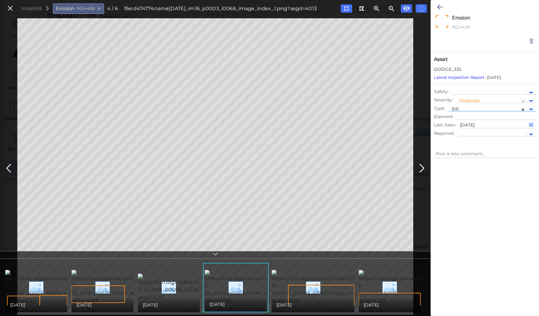
type textarea "x"
type textarea "Silt"
type textarea "x"
click at [440, 6] on icon at bounding box center [440, 6] width 6 height 7
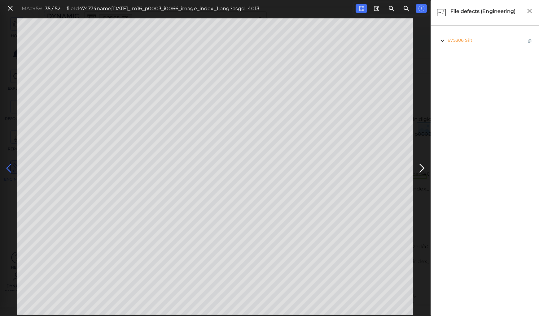
click at [6, 169] on icon at bounding box center [9, 169] width 10 height 12
click at [9, 167] on icon at bounding box center [9, 169] width 10 height 12
click at [10, 167] on icon at bounding box center [9, 169] width 10 height 12
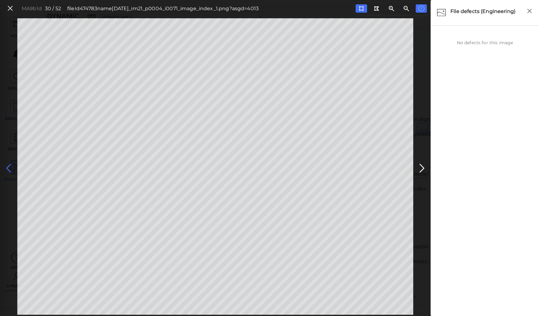
click at [10, 167] on icon at bounding box center [9, 169] width 10 height 12
click at [419, 167] on icon at bounding box center [422, 169] width 10 height 12
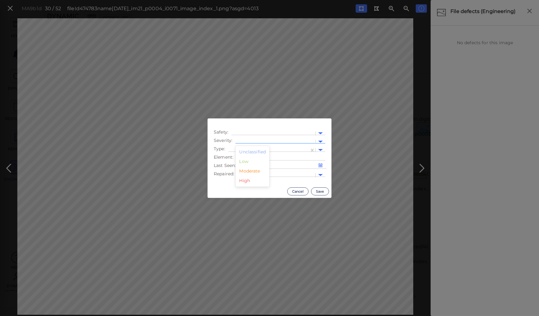
click at [256, 139] on div at bounding box center [275, 142] width 74 height 7
click at [246, 171] on div "Moderate" at bounding box center [252, 172] width 34 height 10
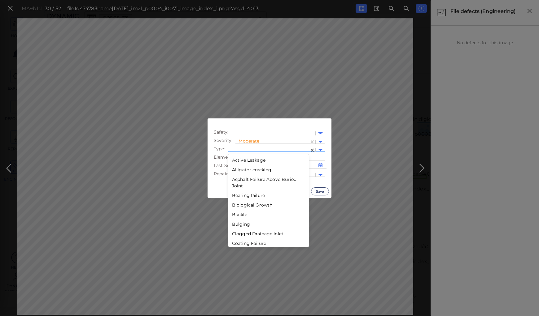
click at [255, 148] on div at bounding box center [268, 150] width 75 height 7
click at [237, 197] on div "Decay" at bounding box center [268, 198] width 81 height 10
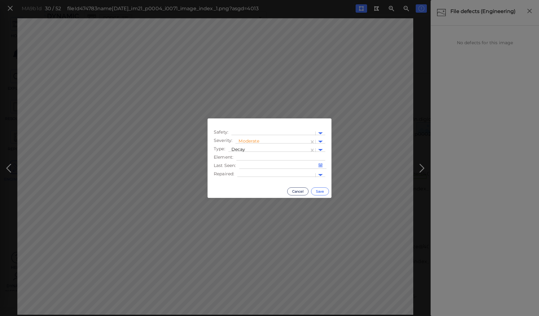
click at [318, 191] on button "Save" at bounding box center [320, 192] width 18 height 8
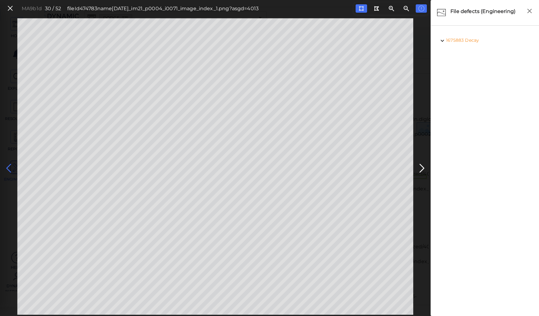
click at [9, 168] on icon at bounding box center [9, 169] width 10 height 12
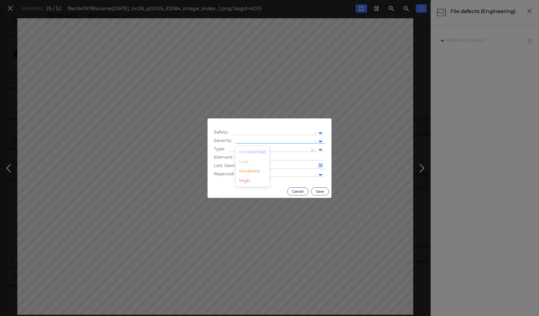
click at [255, 139] on div at bounding box center [275, 142] width 74 height 7
drag, startPoint x: 243, startPoint y: 161, endPoint x: 251, endPoint y: 154, distance: 11.2
click at [244, 160] on div "Low" at bounding box center [252, 162] width 34 height 10
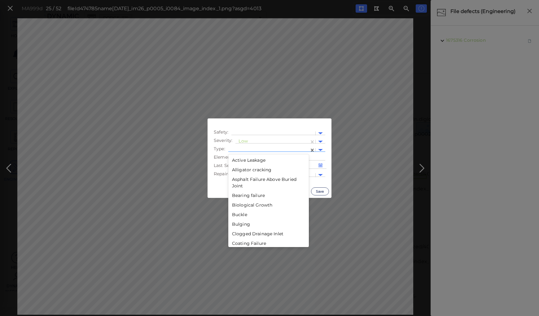
click at [255, 146] on div at bounding box center [268, 150] width 81 height 9
click at [253, 176] on div "Mechanical Damage" at bounding box center [268, 175] width 81 height 10
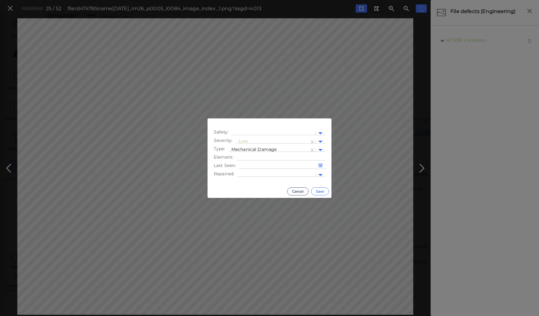
click at [320, 193] on button "Save" at bounding box center [320, 192] width 18 height 8
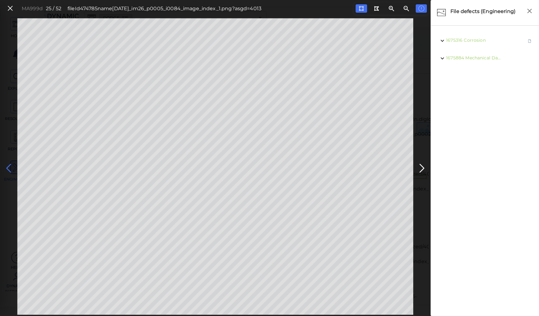
click at [10, 168] on icon at bounding box center [9, 169] width 10 height 12
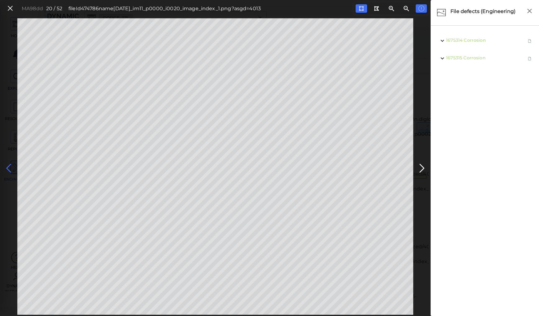
click at [10, 168] on icon at bounding box center [9, 169] width 10 height 12
click at [11, 168] on icon at bounding box center [9, 169] width 10 height 12
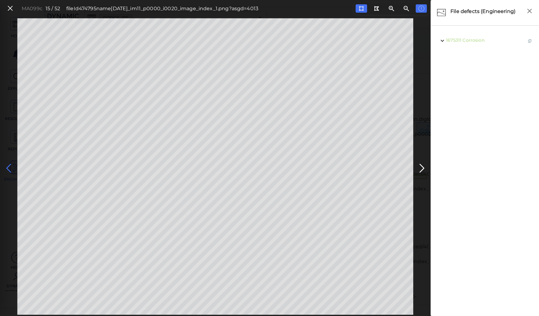
click at [11, 168] on icon at bounding box center [9, 169] width 10 height 12
click at [9, 167] on icon at bounding box center [9, 169] width 10 height 12
click at [8, 166] on icon at bounding box center [9, 169] width 10 height 12
click at [9, 166] on icon at bounding box center [9, 169] width 10 height 12
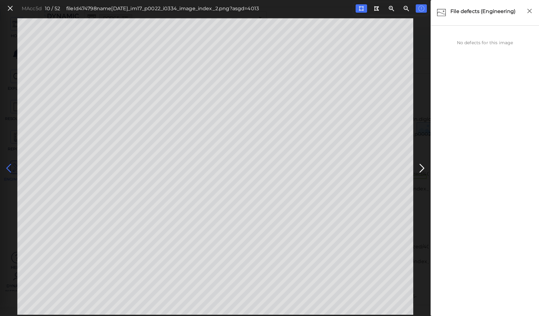
click at [10, 166] on icon at bounding box center [9, 169] width 10 height 12
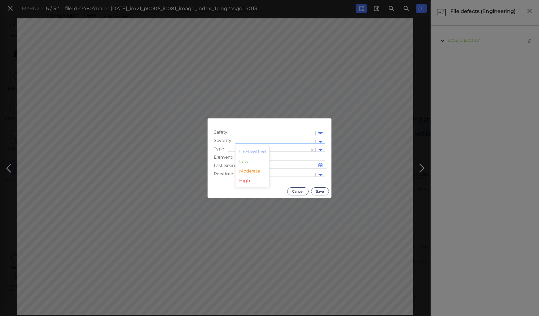
drag, startPoint x: 250, startPoint y: 140, endPoint x: 252, endPoint y: 150, distance: 10.2
click at [250, 142] on div at bounding box center [275, 142] width 74 height 7
click at [253, 171] on div "Moderate" at bounding box center [252, 172] width 34 height 10
click at [254, 147] on div at bounding box center [268, 150] width 75 height 7
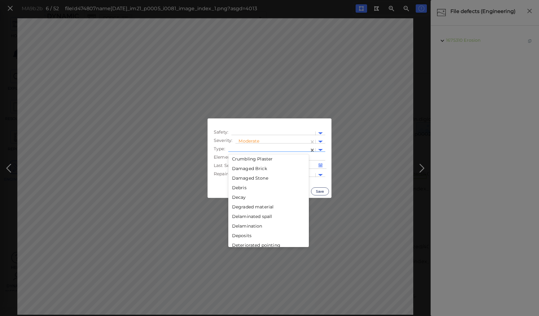
scroll to position [273, 0]
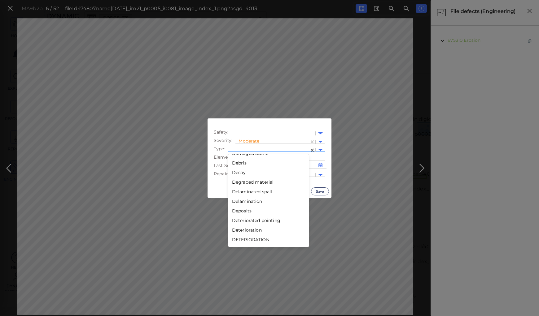
click at [251, 174] on div "Decay" at bounding box center [268, 173] width 81 height 10
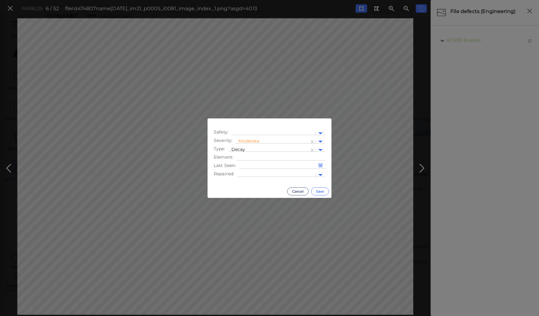
click at [324, 192] on button "Save" at bounding box center [320, 192] width 18 height 8
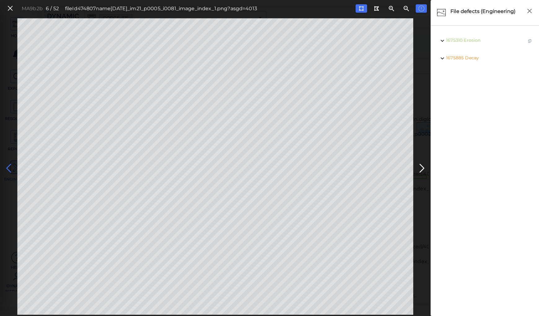
click at [9, 171] on icon at bounding box center [9, 169] width 10 height 12
click at [10, 169] on icon at bounding box center [9, 169] width 10 height 12
click at [11, 164] on icon at bounding box center [9, 169] width 10 height 12
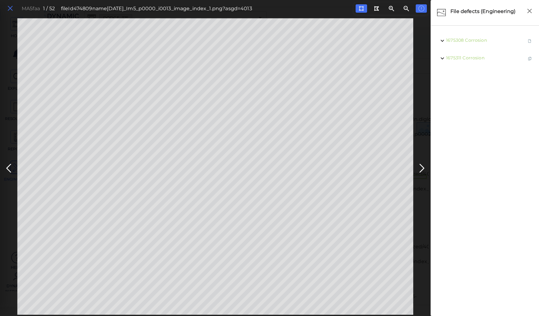
click at [11, 10] on icon at bounding box center [10, 8] width 7 height 8
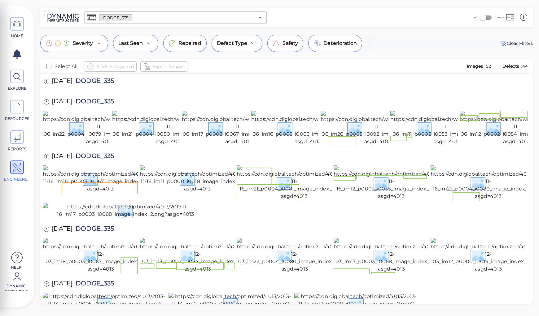
click at [104, 153] on span "DODGE_335" at bounding box center [92, 157] width 41 height 8
copy span "DODGE_335"
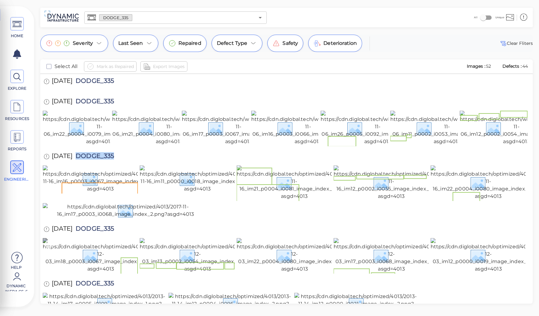
click at [101, 238] on img at bounding box center [101, 255] width 116 height 35
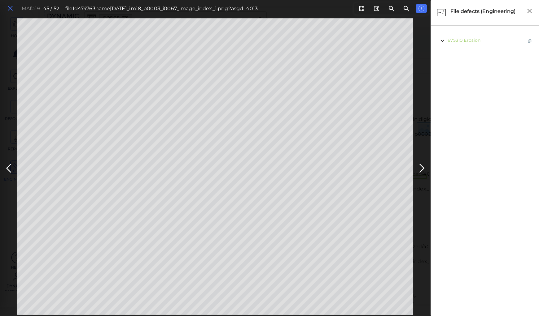
click at [10, 9] on icon at bounding box center [10, 8] width 7 height 8
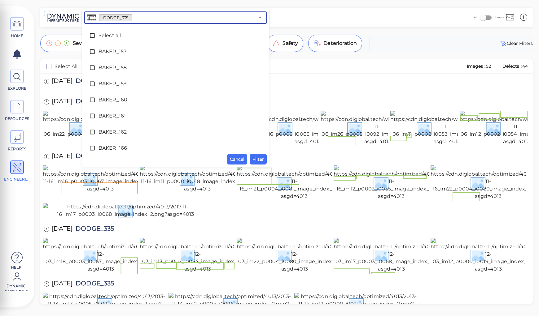
scroll to position [1132, 0]
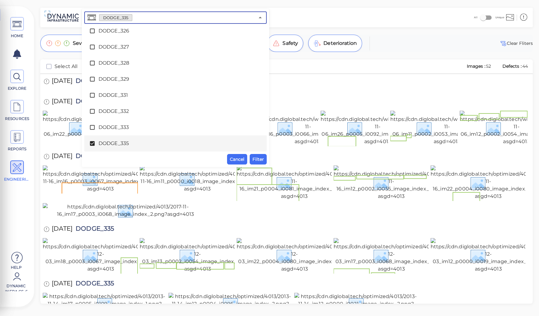
click at [139, 18] on input "text" at bounding box center [193, 17] width 122 height 9
click at [106, 144] on span "DODGE_335" at bounding box center [175, 143] width 154 height 7
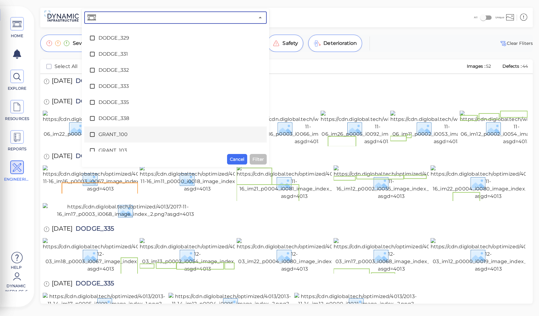
scroll to position [1181, 0]
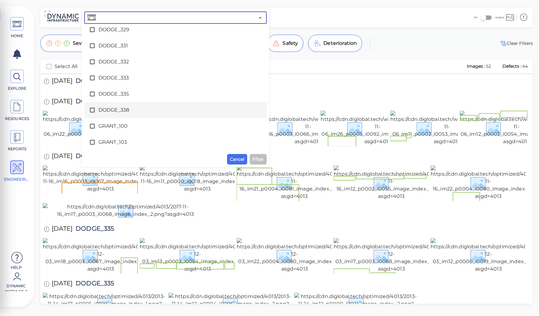
click at [109, 110] on span "DODGE_338" at bounding box center [175, 110] width 154 height 7
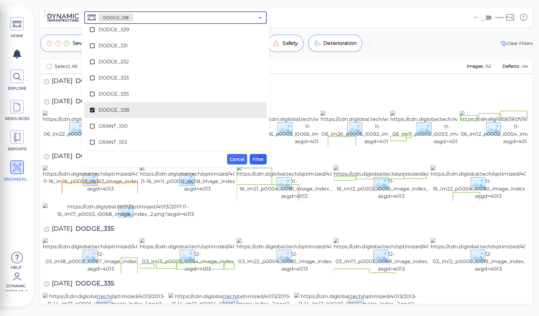
click at [258, 159] on span "Filter" at bounding box center [257, 159] width 11 height 7
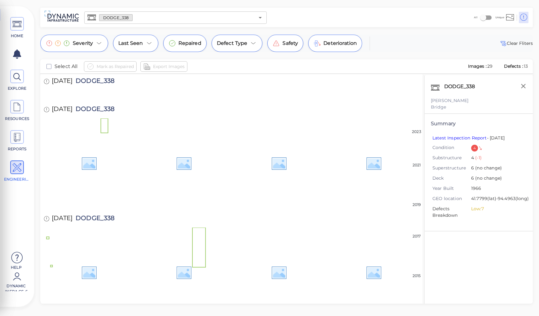
scroll to position [432, 0]
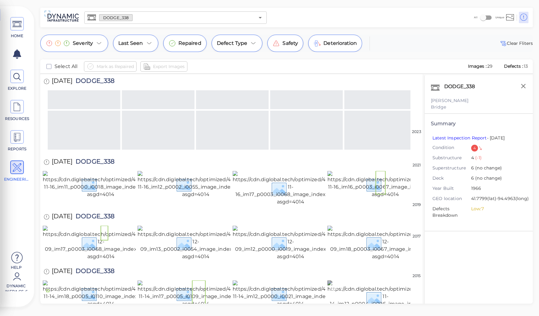
click at [357, 281] on img at bounding box center [385, 298] width 116 height 35
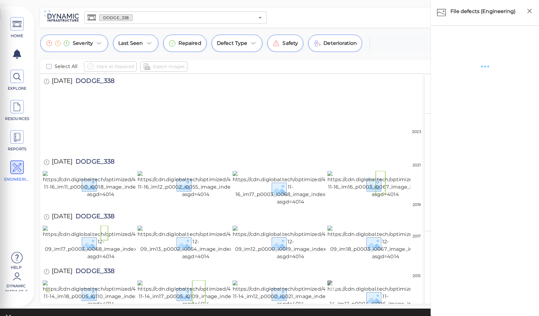
scroll to position [427, 0]
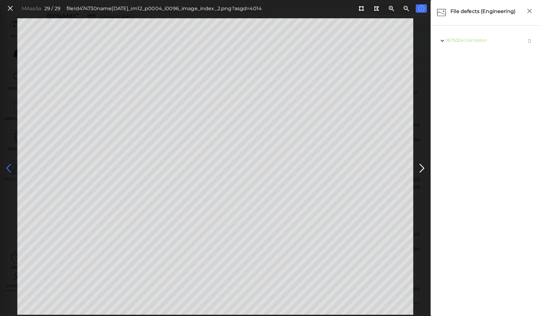
click at [8, 166] on icon at bounding box center [9, 169] width 10 height 12
click at [7, 166] on icon at bounding box center [9, 169] width 10 height 12
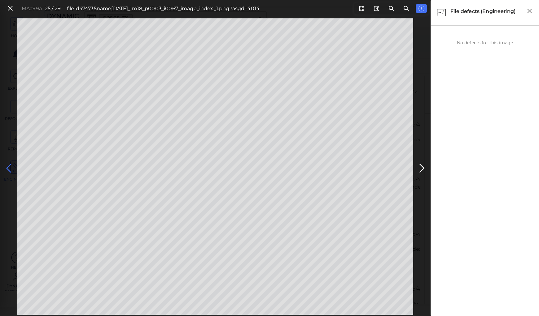
click at [10, 168] on icon at bounding box center [9, 169] width 10 height 12
click at [9, 166] on icon at bounding box center [9, 169] width 10 height 12
click at [7, 167] on icon at bounding box center [9, 169] width 10 height 12
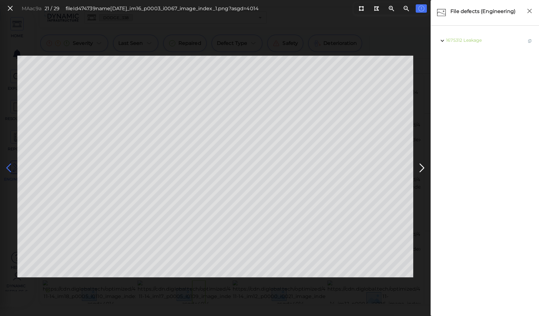
click at [10, 168] on icon at bounding box center [9, 168] width 10 height 12
click at [8, 167] on icon at bounding box center [9, 168] width 10 height 12
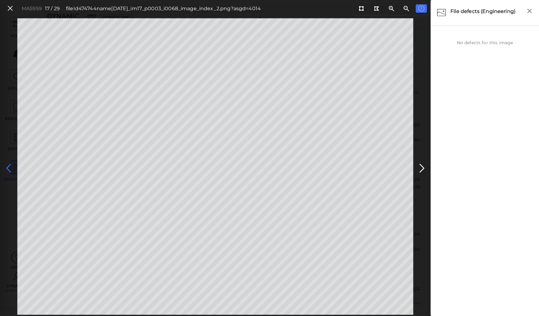
click at [8, 167] on icon at bounding box center [9, 169] width 10 height 12
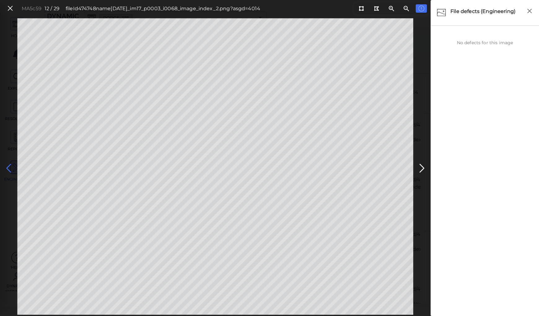
click at [8, 167] on icon at bounding box center [9, 169] width 10 height 12
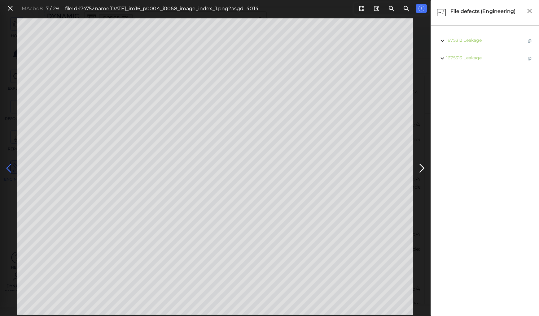
click at [8, 167] on icon at bounding box center [9, 169] width 10 height 12
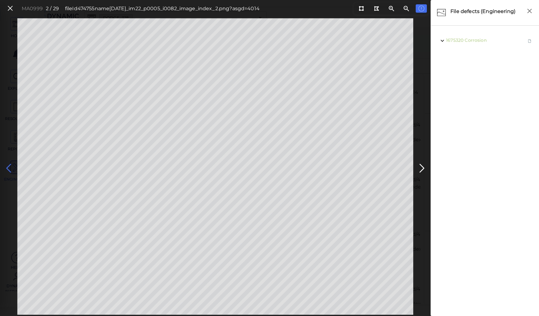
click at [8, 167] on icon at bounding box center [9, 169] width 10 height 12
click at [362, 6] on icon at bounding box center [361, 8] width 5 height 5
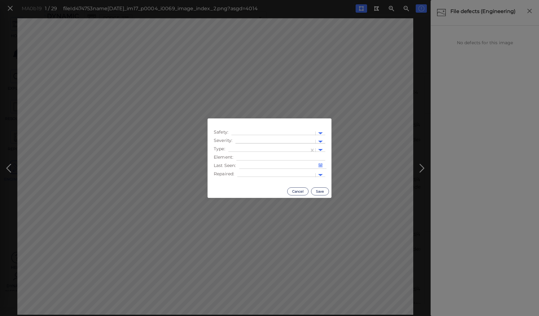
click at [241, 140] on div at bounding box center [275, 142] width 74 height 7
click at [248, 172] on div "Moderate" at bounding box center [252, 172] width 34 height 10
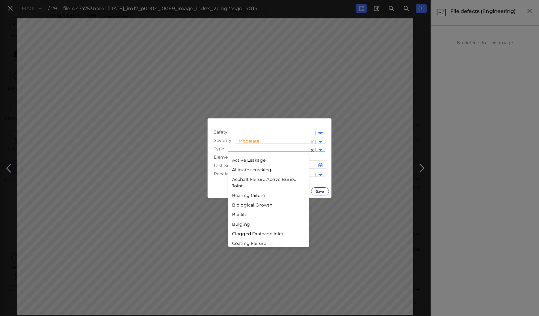
click at [250, 148] on div at bounding box center [268, 150] width 75 height 7
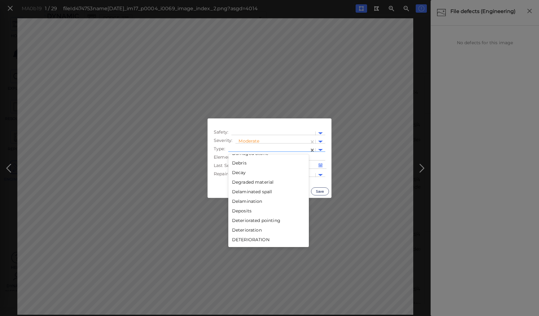
click at [240, 230] on div "Deterioration" at bounding box center [268, 231] width 81 height 10
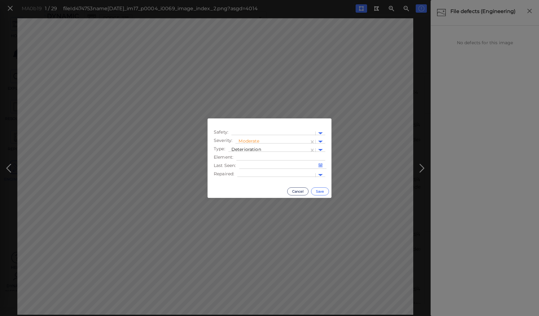
click at [317, 191] on button "Save" at bounding box center [320, 192] width 18 height 8
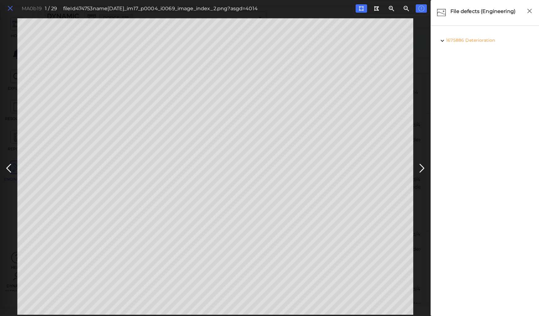
click at [7, 9] on icon at bounding box center [10, 8] width 7 height 8
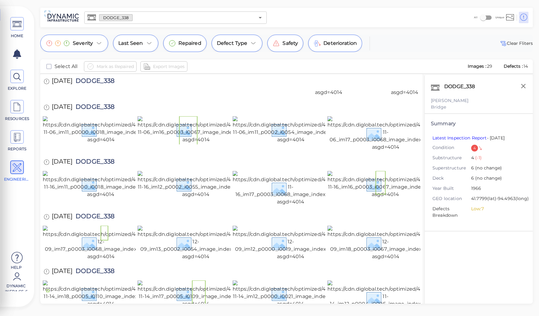
click at [105, 159] on span "DODGE_338" at bounding box center [93, 163] width 42 height 8
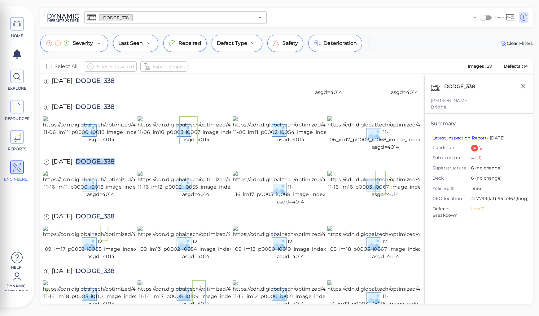
click at [105, 159] on span "DODGE_338" at bounding box center [93, 163] width 42 height 8
copy span "DODGE_338"
